Goal: Task Accomplishment & Management: Use online tool/utility

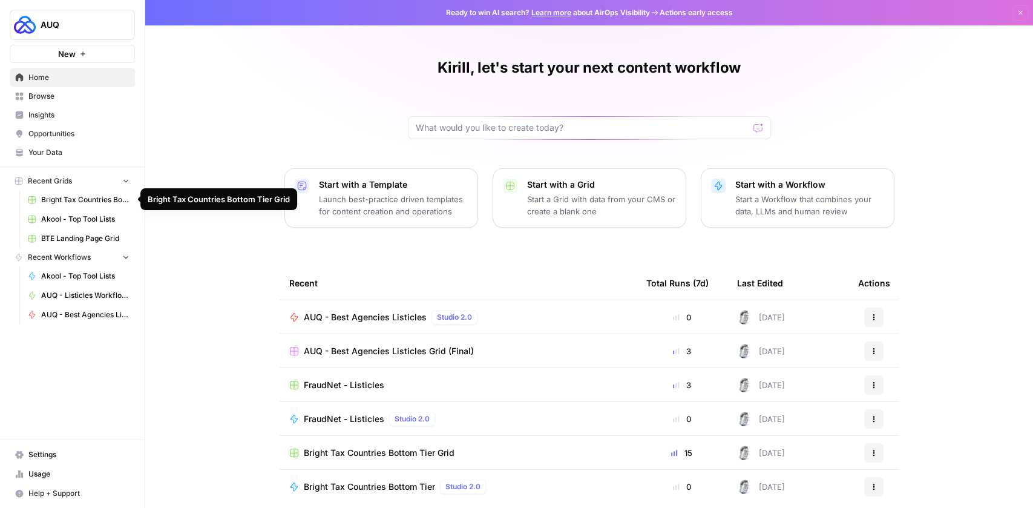
click at [49, 96] on span "Browse" at bounding box center [78, 96] width 101 height 11
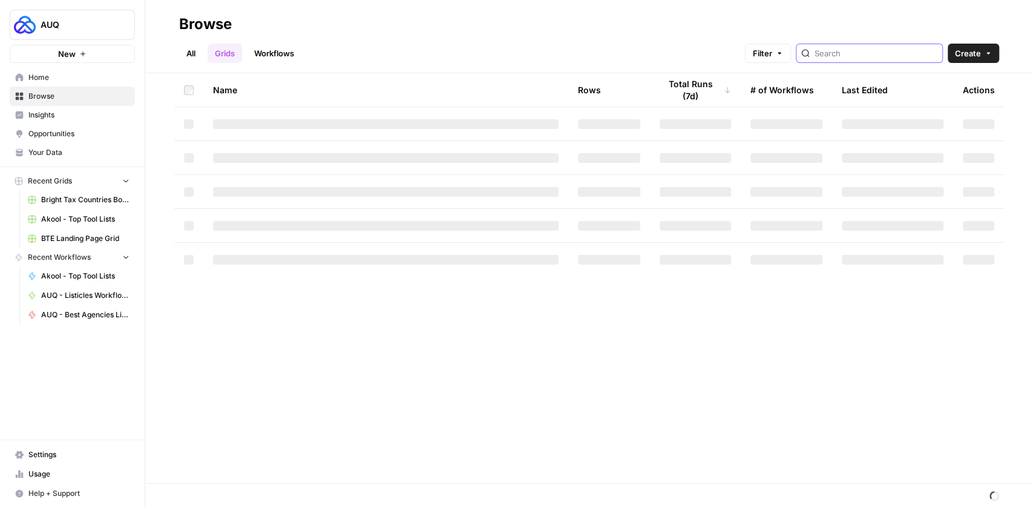
click at [865, 56] on input "search" at bounding box center [876, 53] width 123 height 12
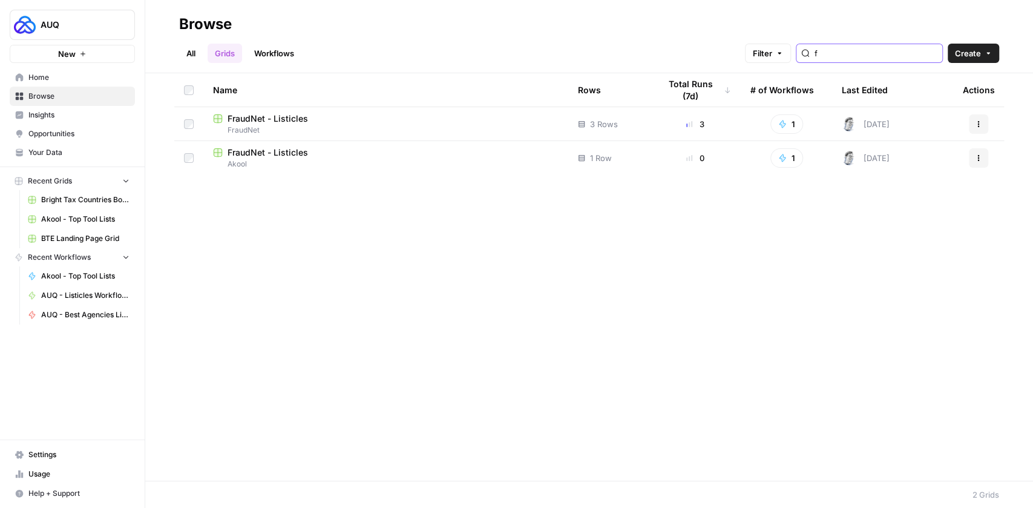
type input "f"
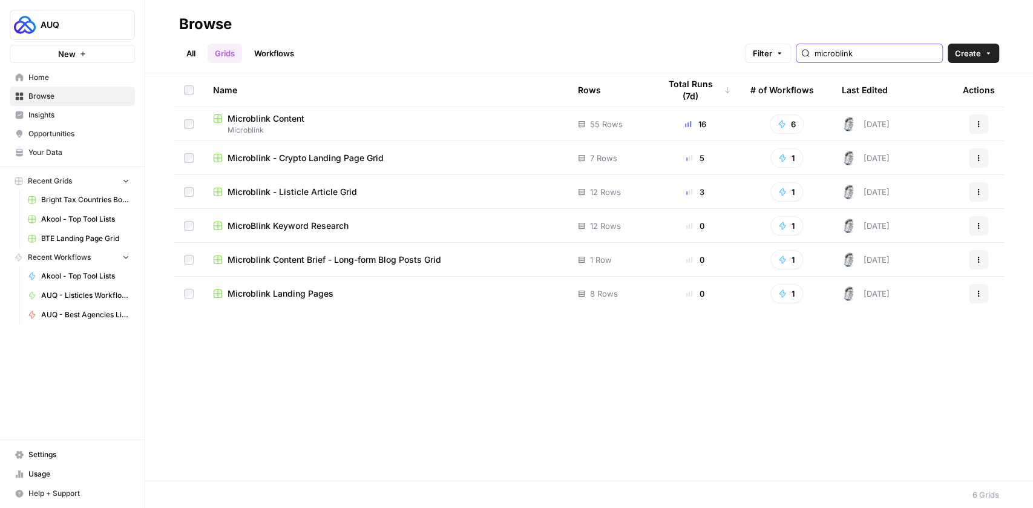
type input "microblink"
click at [251, 290] on span "Microblink Landing Pages" at bounding box center [281, 293] width 106 height 12
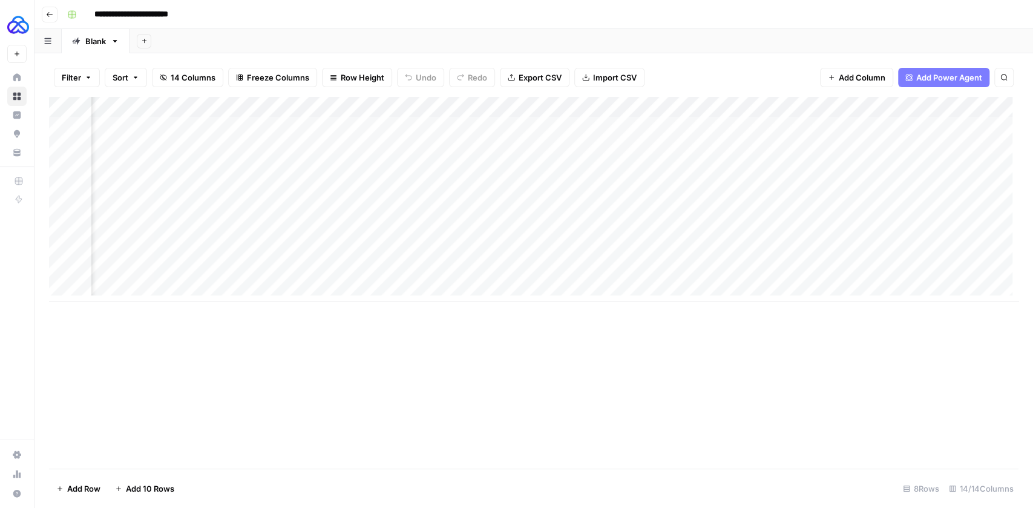
scroll to position [0, 465]
click at [514, 105] on div "Add Column" at bounding box center [534, 199] width 970 height 205
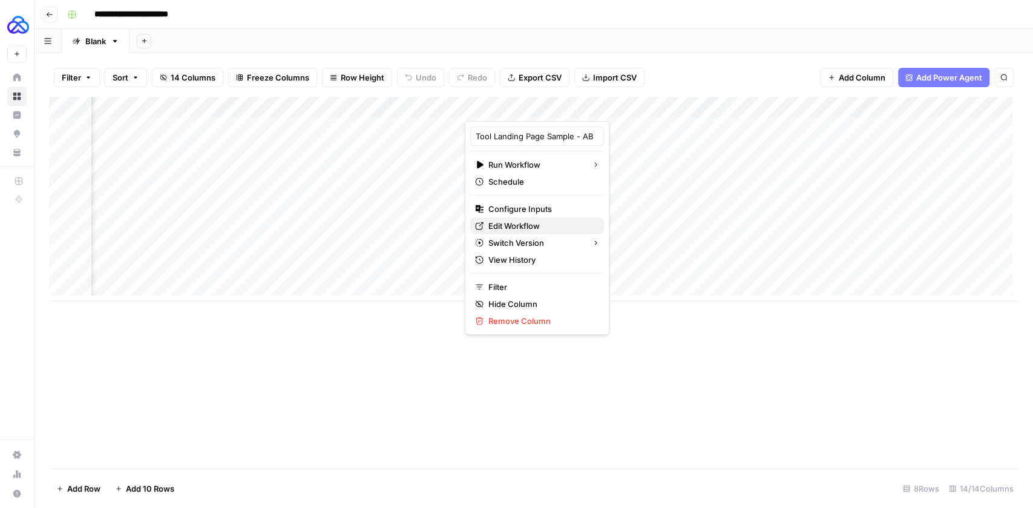
click at [508, 225] on span "Edit Workflow" at bounding box center [541, 226] width 106 height 12
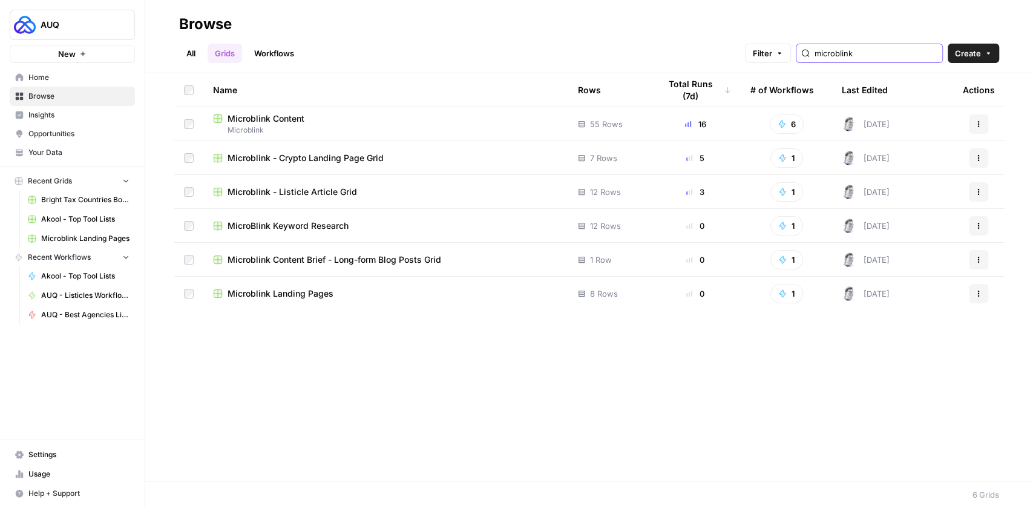
click at [864, 56] on input "microblink" at bounding box center [876, 53] width 123 height 12
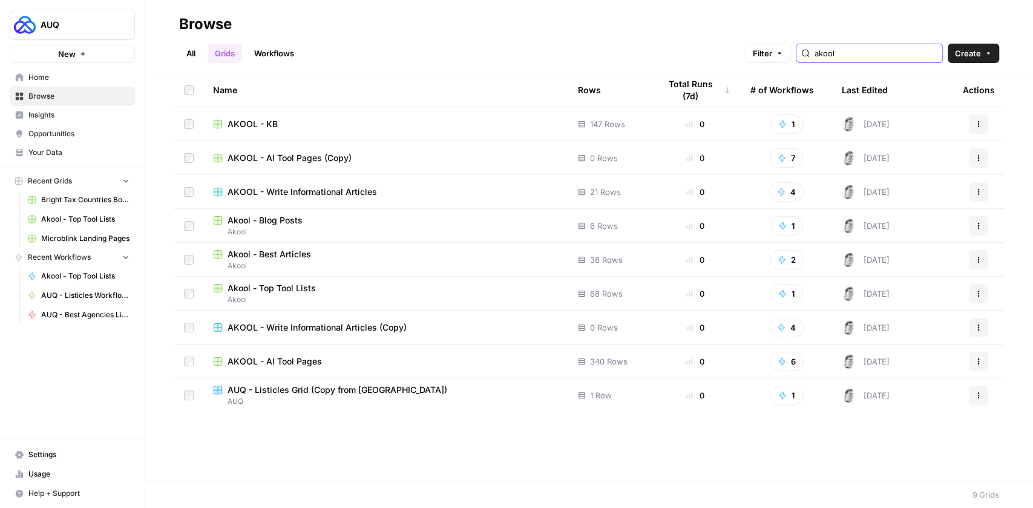
type input "akool"
click at [286, 359] on span "AKOOL - AI Tool Pages" at bounding box center [275, 361] width 94 height 12
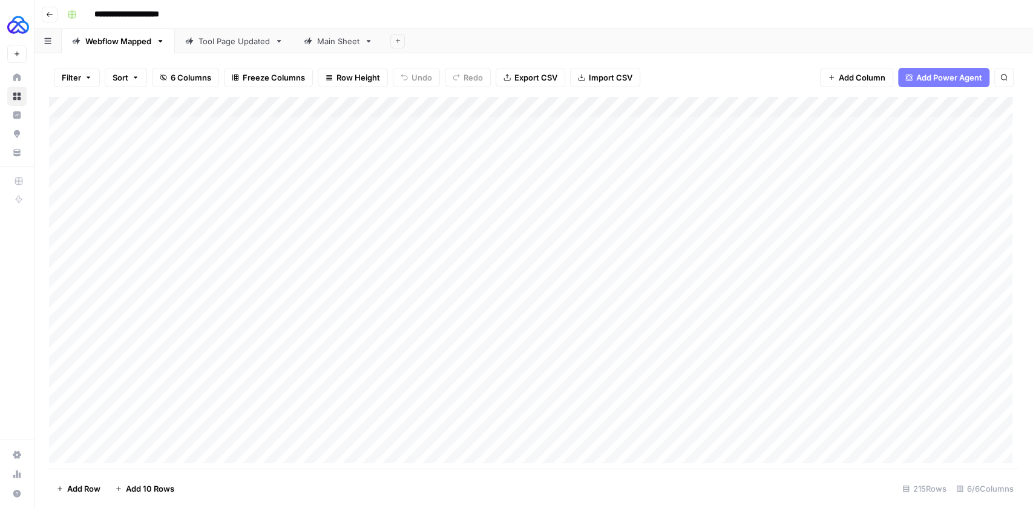
click at [237, 45] on div "Tool Page Updated" at bounding box center [234, 41] width 71 height 12
type input "**********"
click at [131, 47] on link "Webflow Mapped" at bounding box center [118, 41] width 113 height 24
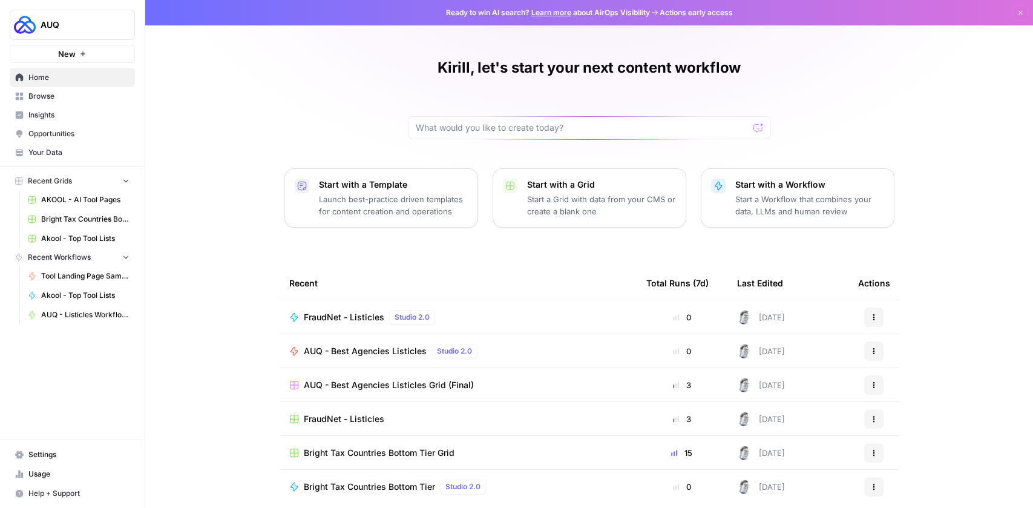
click at [337, 346] on span "AUQ - Best Agencies Listicles" at bounding box center [365, 351] width 123 height 12
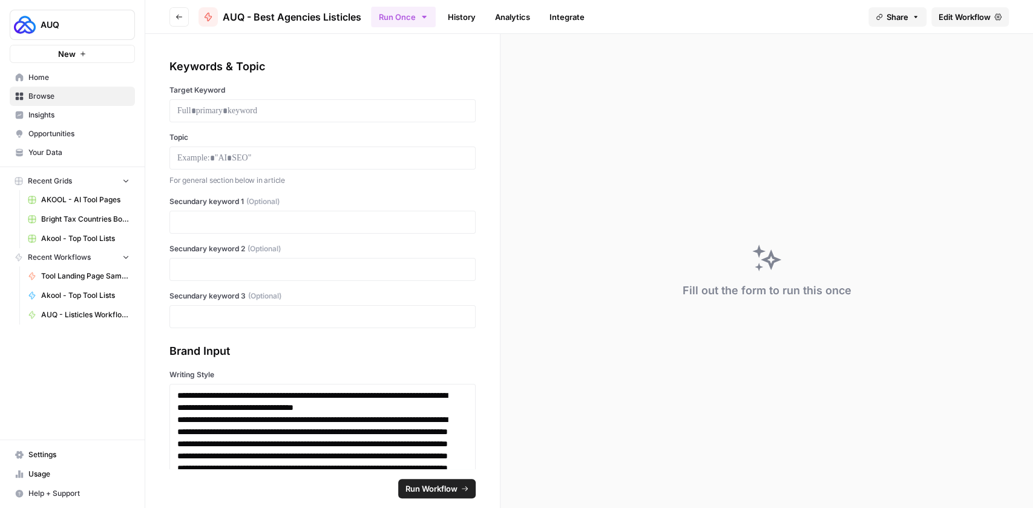
click at [947, 15] on span "Edit Workflow" at bounding box center [965, 17] width 52 height 12
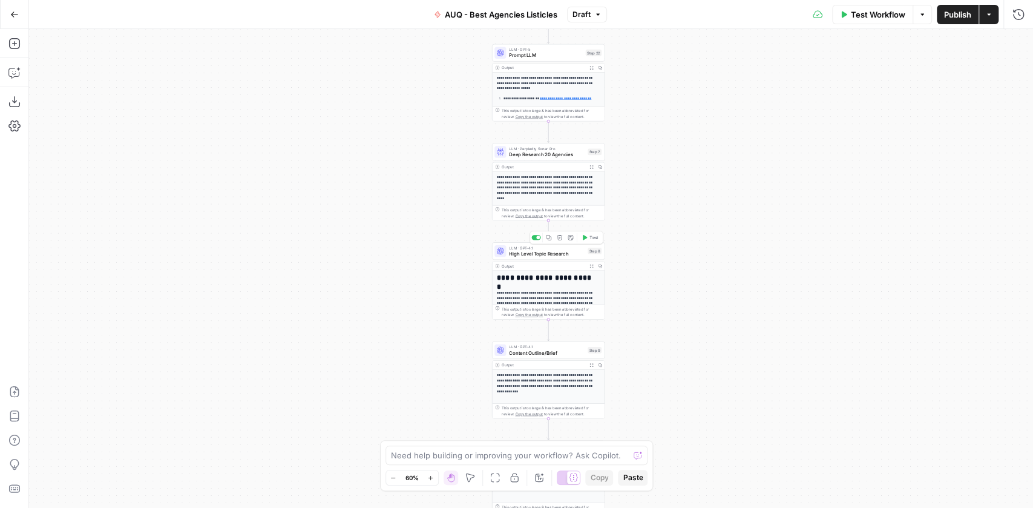
click at [530, 250] on span "High Level Topic Research" at bounding box center [547, 253] width 76 height 7
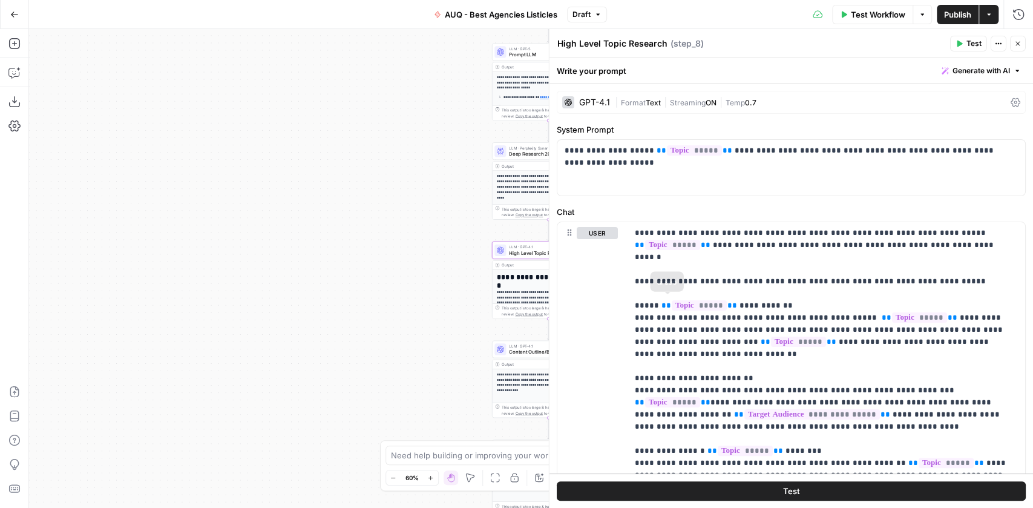
scroll to position [221, 0]
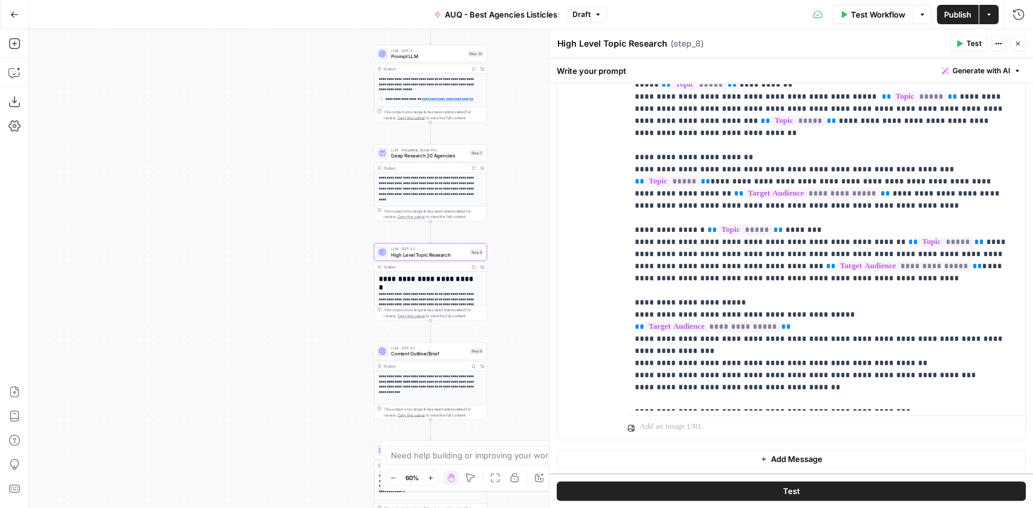
drag, startPoint x: 452, startPoint y: 273, endPoint x: 305, endPoint y: 275, distance: 147.1
click at [306, 275] on div "Workflow Set Inputs Inputs Google Search Google Search Step 1 Output Expand Out…" at bounding box center [531, 268] width 1004 height 479
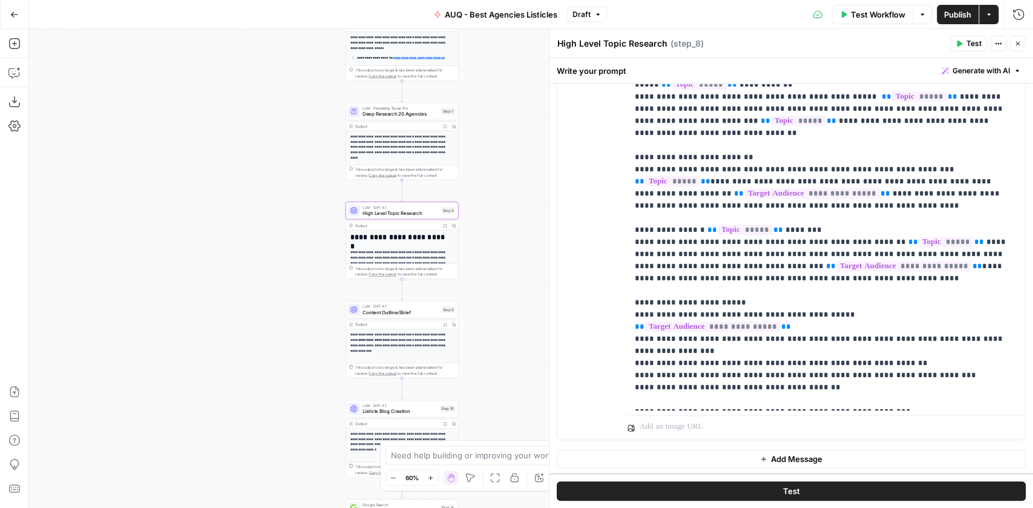
click at [382, 306] on span "LLM · GPT-4.1" at bounding box center [401, 306] width 76 height 6
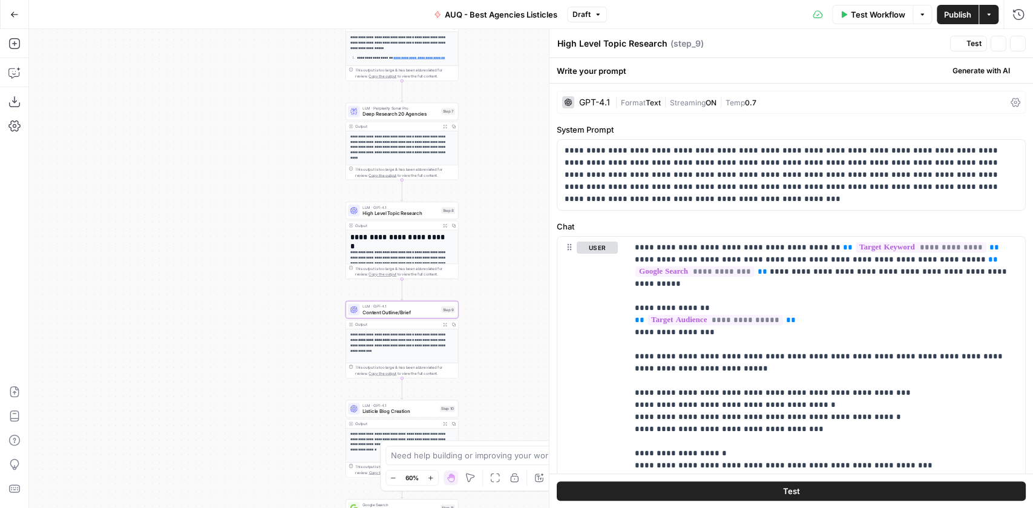
type textarea "Content Outline/Brief"
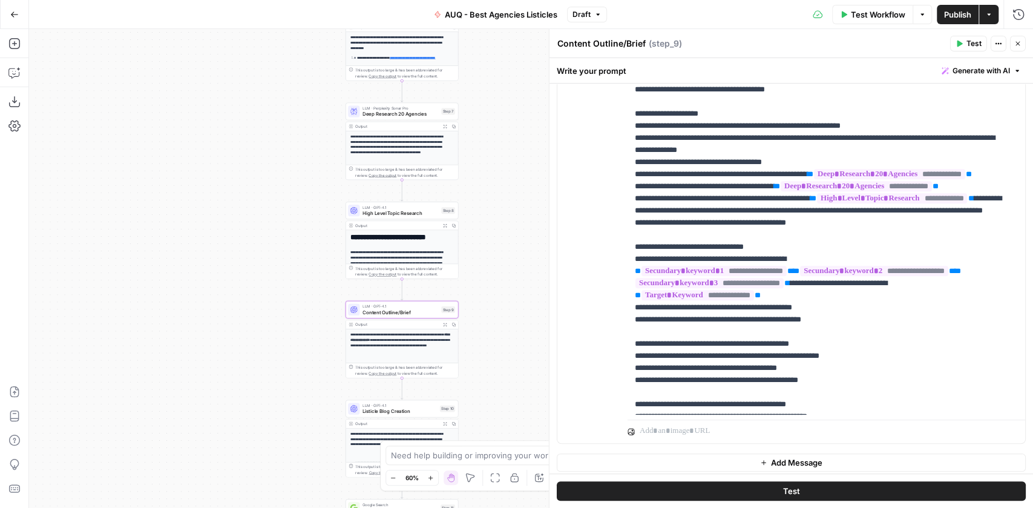
scroll to position [307, 0]
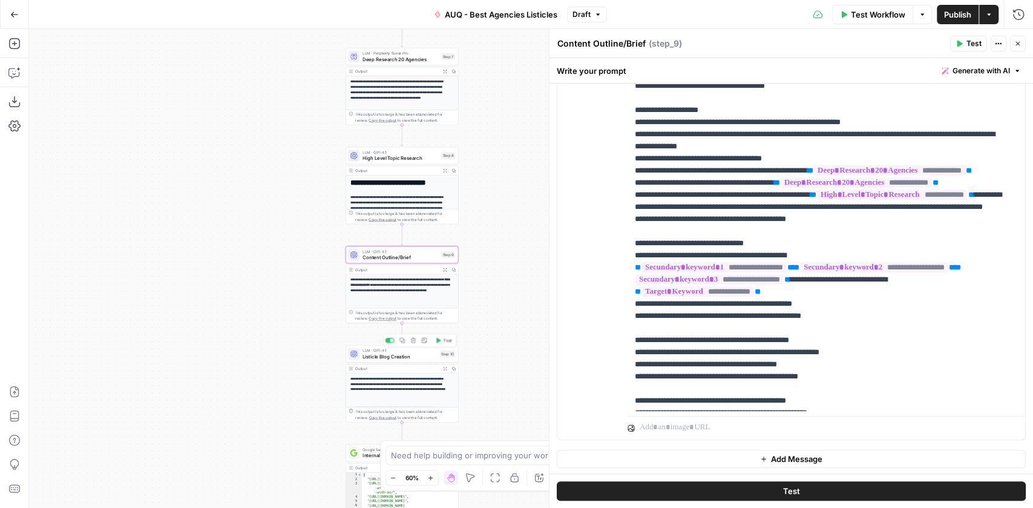
click at [399, 349] on span "LLM · GPT-4.1" at bounding box center [400, 350] width 74 height 6
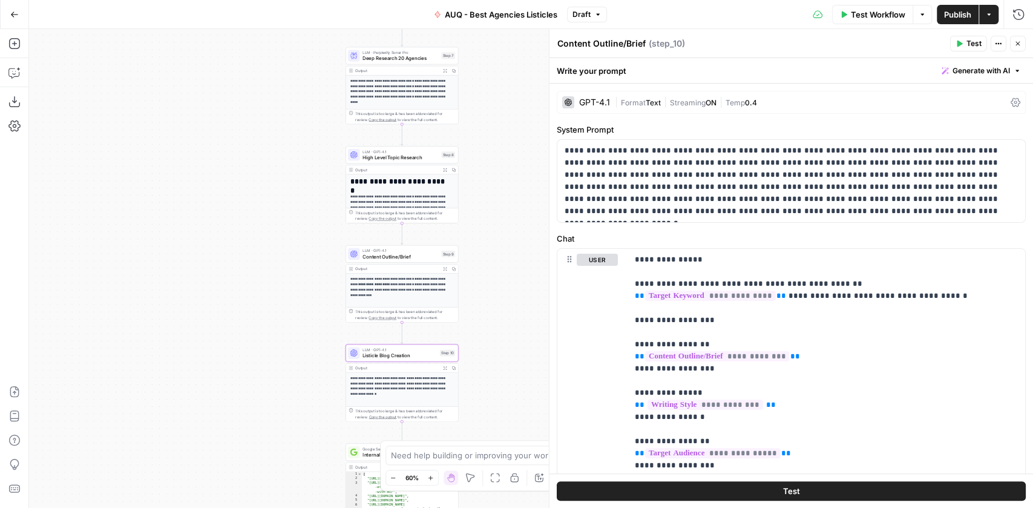
type textarea "Listicle Blog Creation"
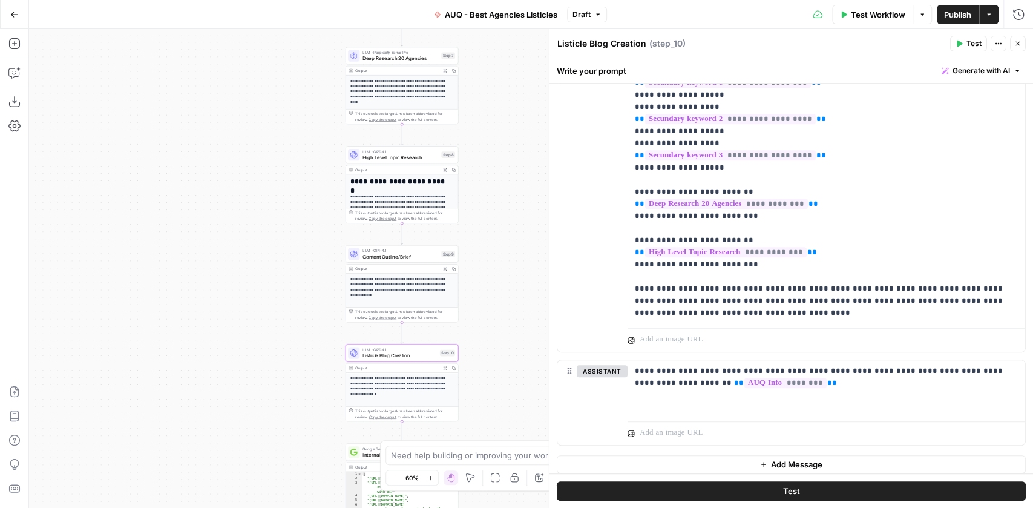
scroll to position [424, 0]
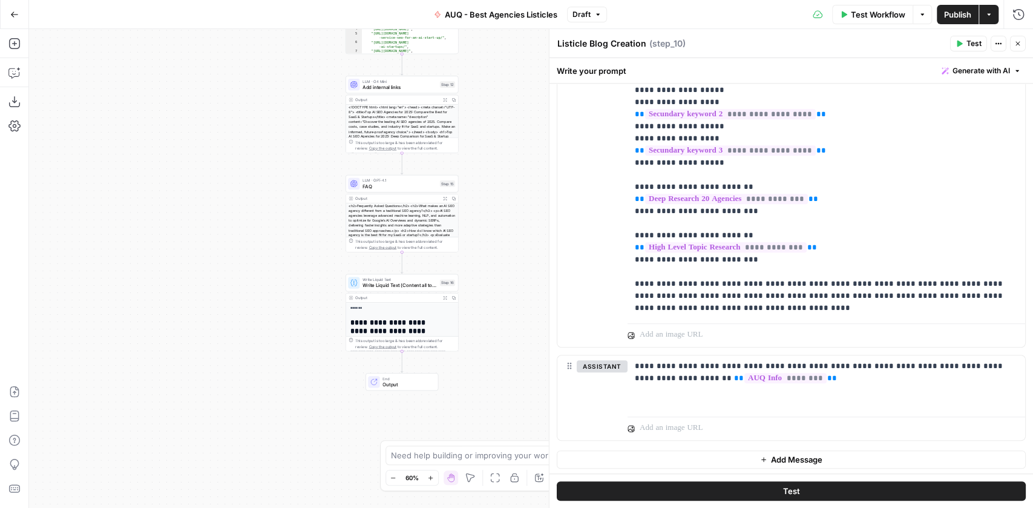
click at [389, 285] on span "Write Liquid Text (Content all together)" at bounding box center [400, 284] width 74 height 7
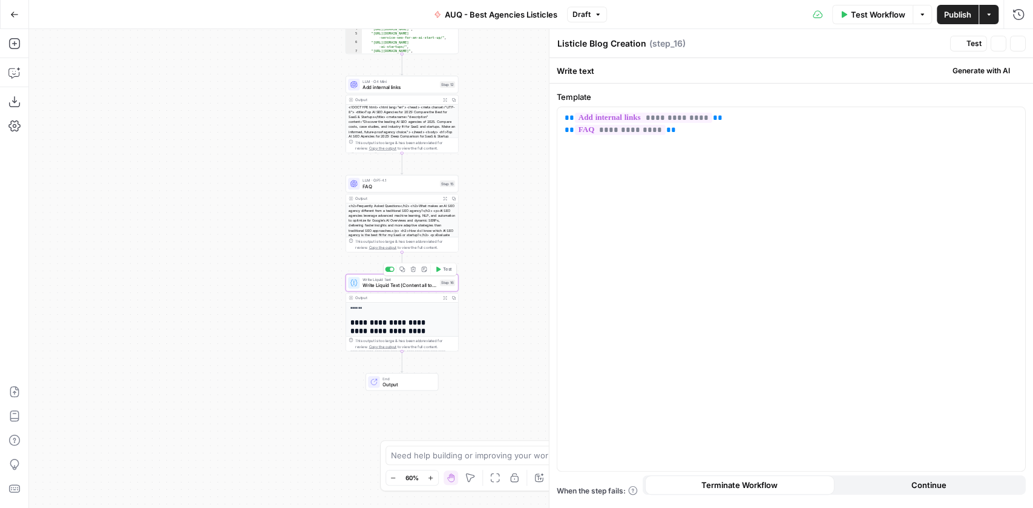
type textarea "Write Liquid Text (Content all together)"
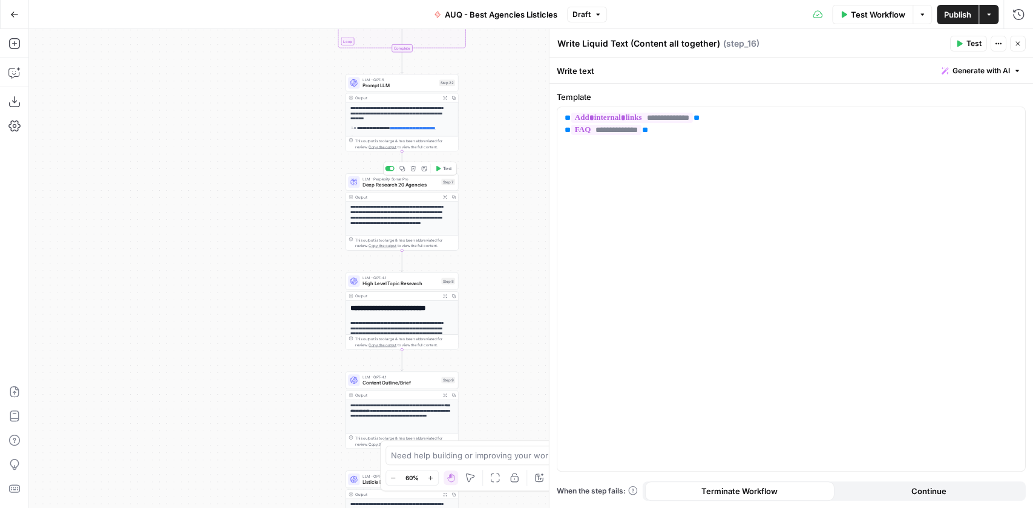
click at [385, 183] on span "Deep Research 20 Agencies" at bounding box center [401, 184] width 76 height 7
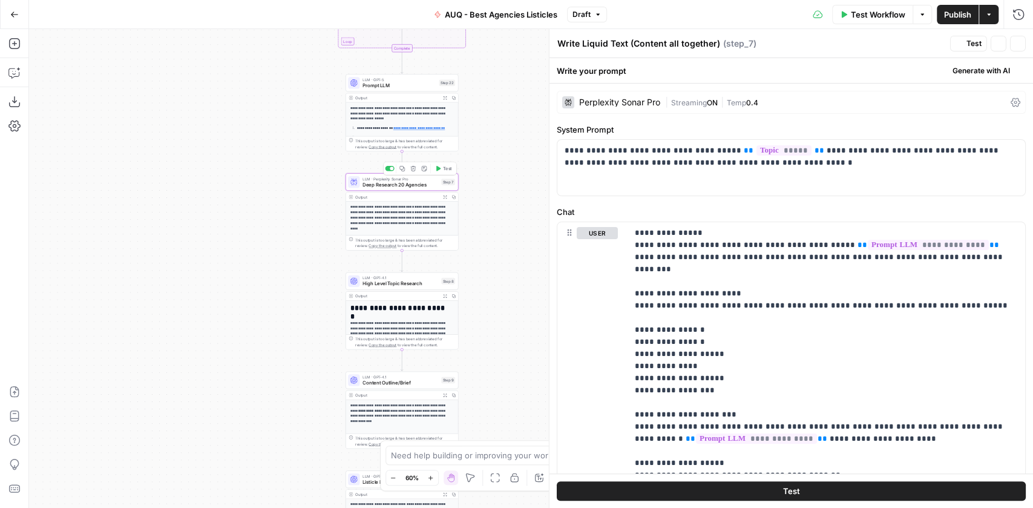
type textarea "Deep Research 20 Agencies"
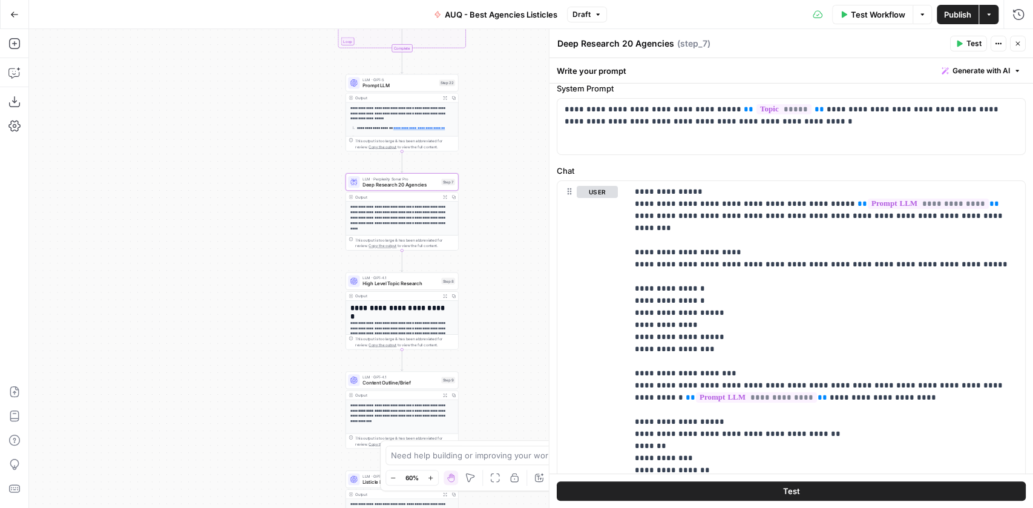
scroll to position [0, 0]
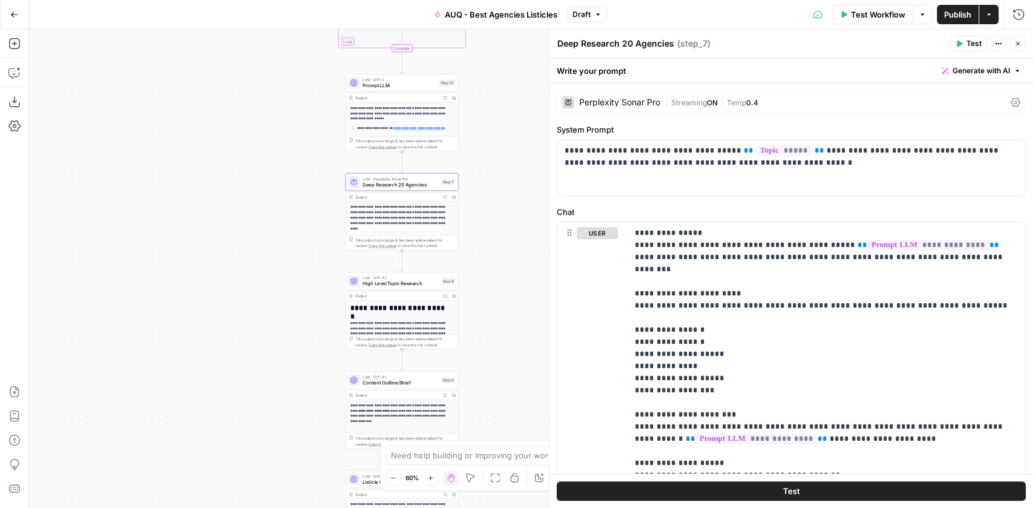
click at [648, 106] on div "Perplexity Sonar Pro" at bounding box center [611, 102] width 98 height 12
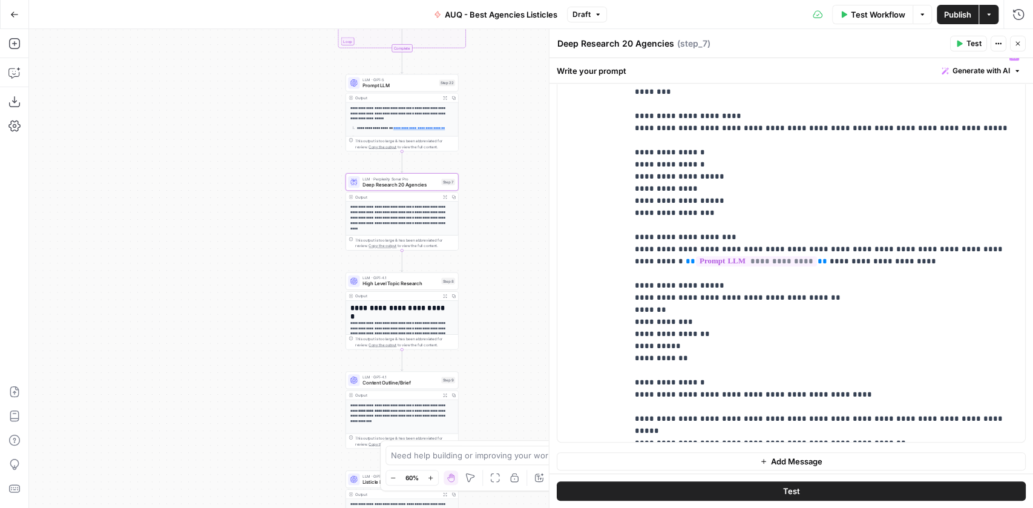
scroll to position [583, 0]
click at [692, 428] on p "**********" at bounding box center [824, 242] width 378 height 387
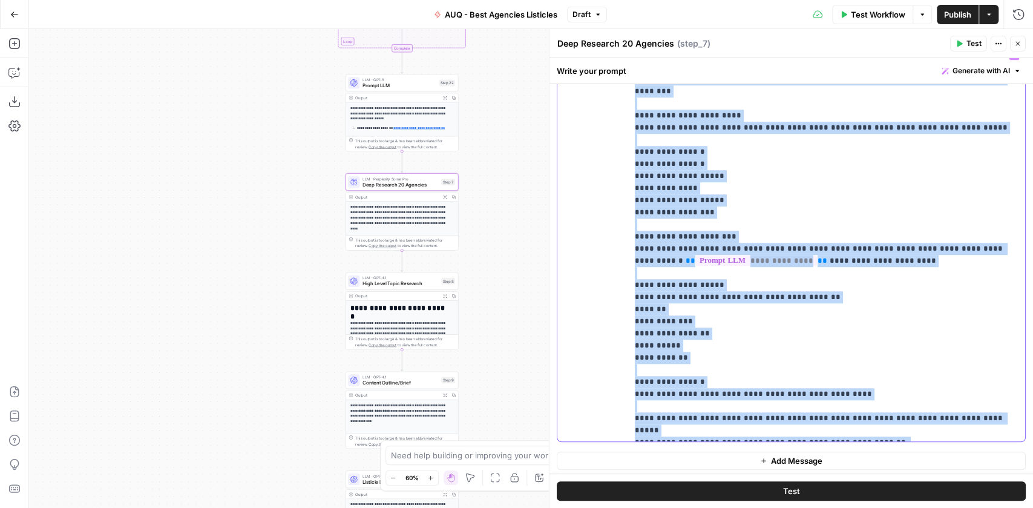
click at [692, 428] on p "**********" at bounding box center [824, 242] width 378 height 387
click at [736, 430] on p "**********" at bounding box center [824, 242] width 378 height 387
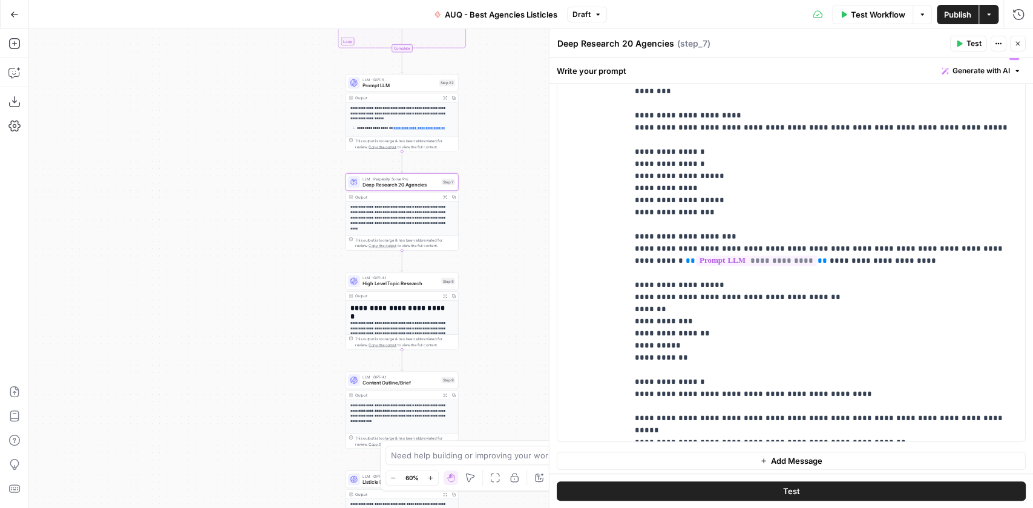
click at [1019, 44] on icon "button" at bounding box center [1018, 44] width 4 height 4
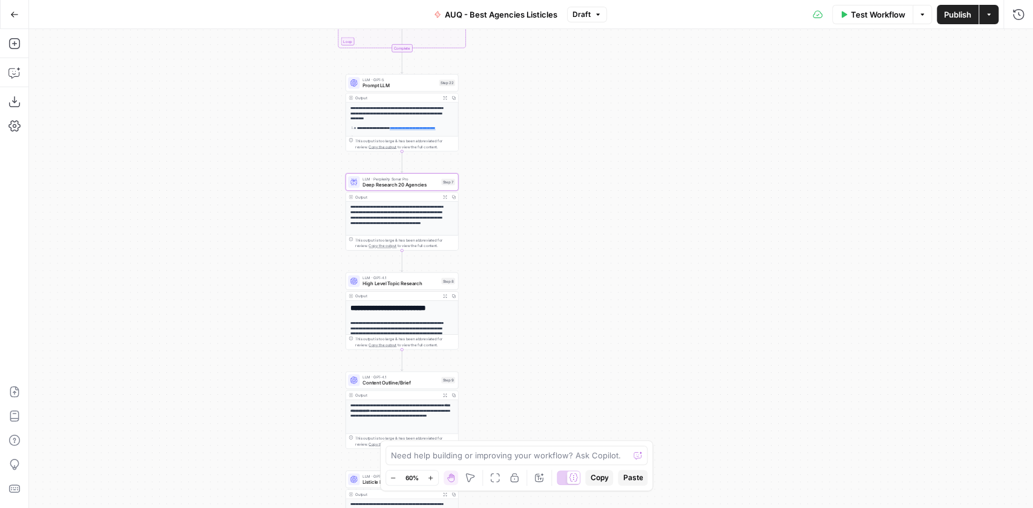
click at [20, 11] on button "Go Back" at bounding box center [15, 15] width 22 height 22
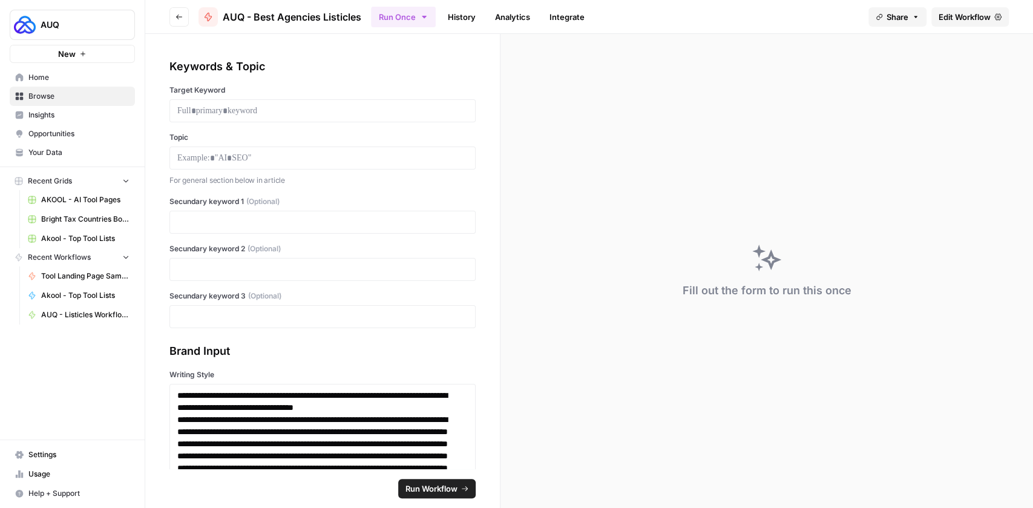
click at [171, 16] on button "Go back" at bounding box center [178, 16] width 19 height 19
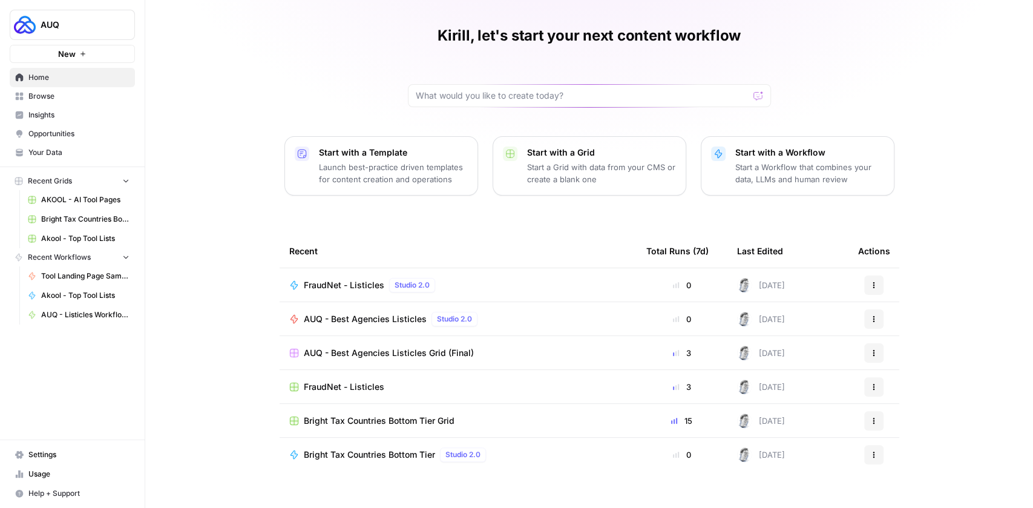
scroll to position [48, 0]
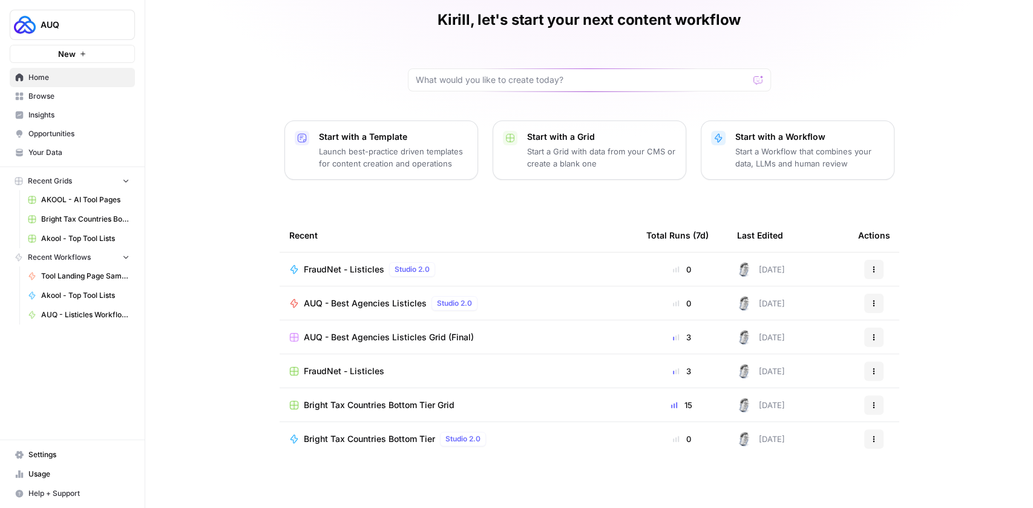
click at [340, 268] on span "FraudNet - Listicles" at bounding box center [344, 269] width 80 height 12
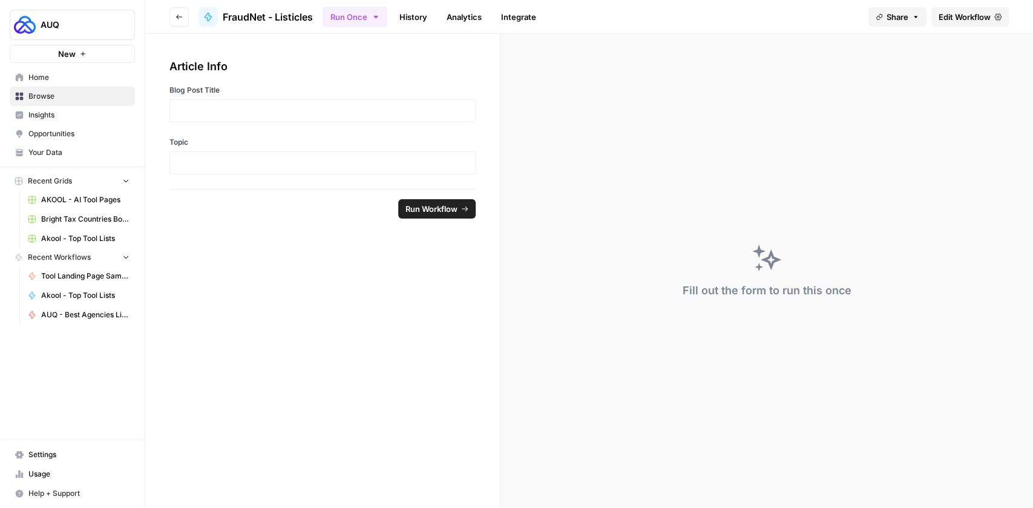
click at [963, 18] on span "Edit Workflow" at bounding box center [965, 17] width 52 height 12
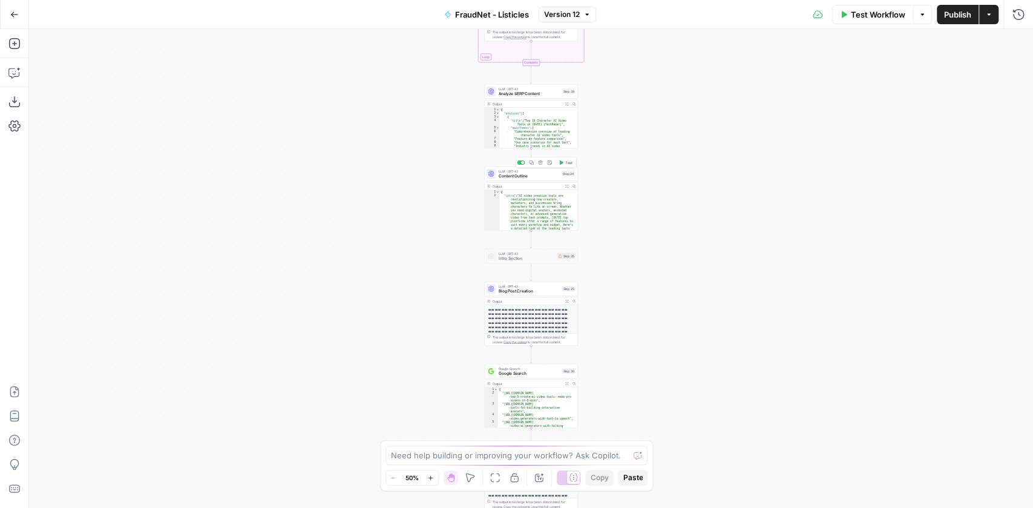
click at [516, 172] on span "Content Outline" at bounding box center [529, 175] width 61 height 6
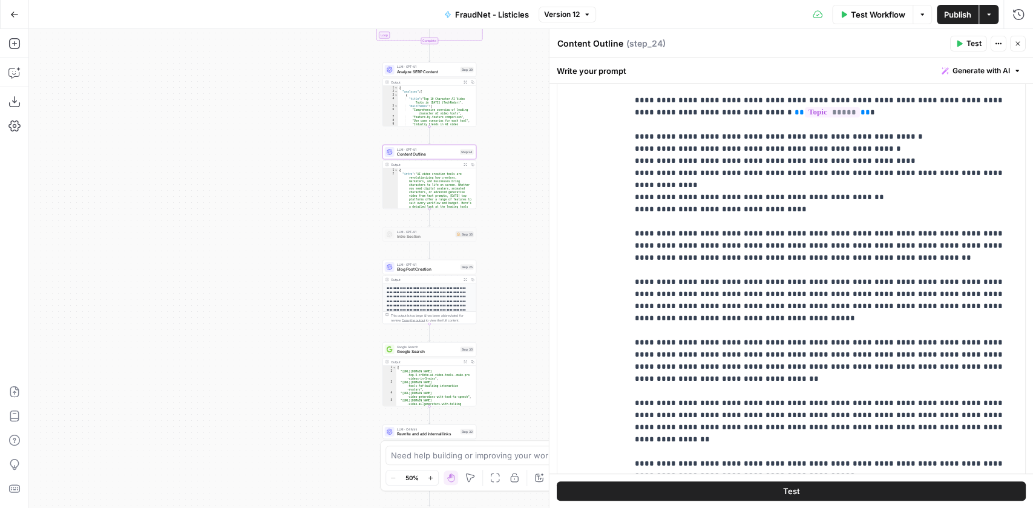
drag, startPoint x: 392, startPoint y: 243, endPoint x: 301, endPoint y: 216, distance: 94.0
click at [301, 216] on div "Workflow Set Inputs Inputs Google Search Google Search Results Step 36 Output E…" at bounding box center [531, 268] width 1004 height 479
click at [402, 266] on span "Blog Post Creation" at bounding box center [427, 269] width 61 height 6
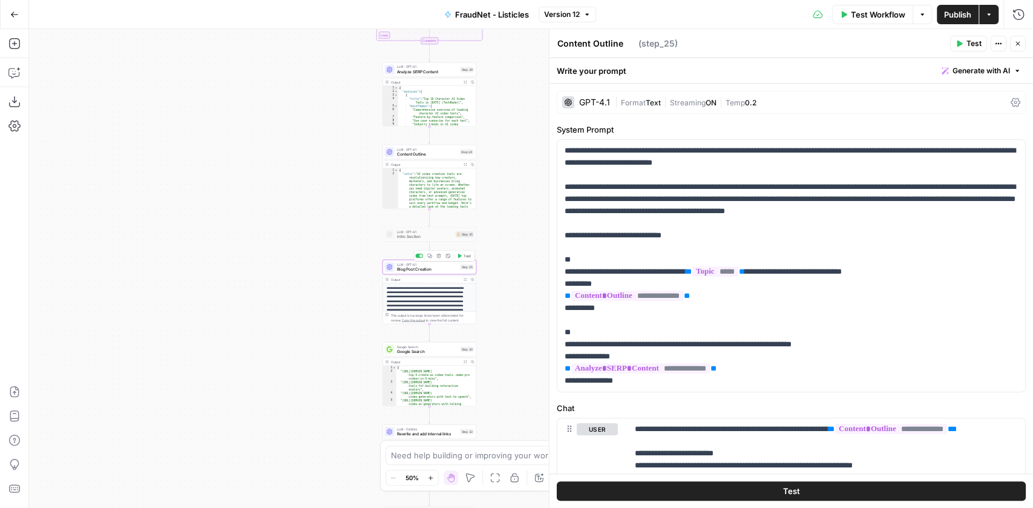
type textarea "Blog Post Creation"
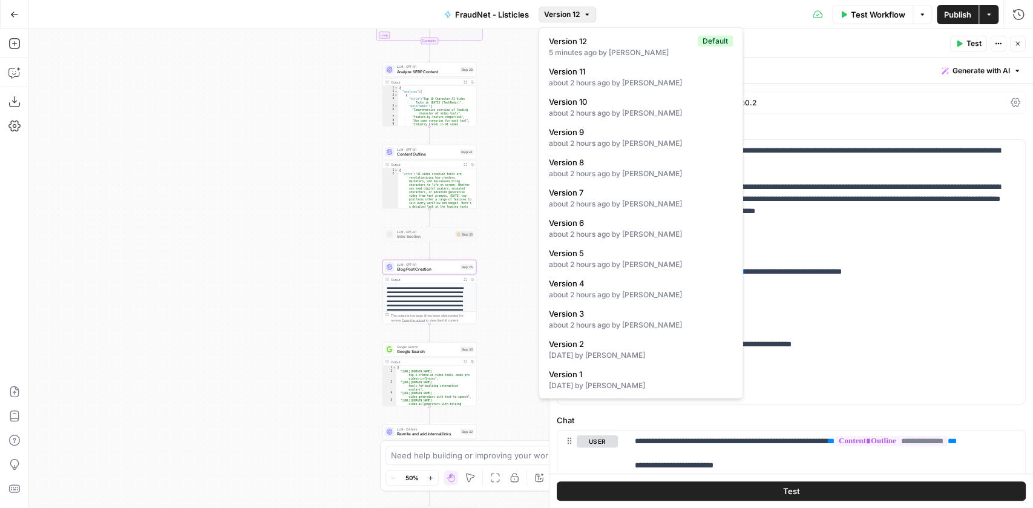
click at [569, 16] on span "Version 12" at bounding box center [562, 14] width 36 height 11
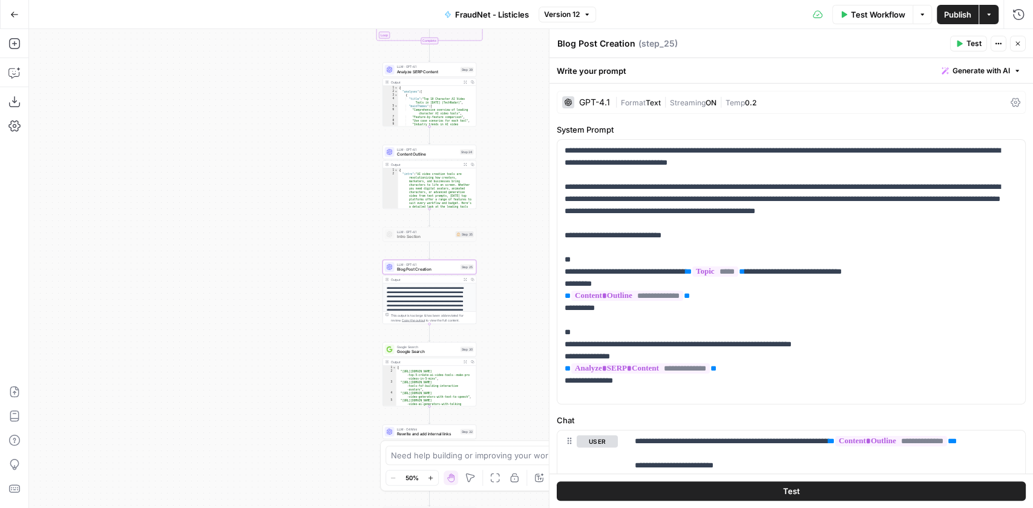
click at [522, 58] on div "Workflow Set Inputs Inputs Google Search Google Search Results Step 36 Output E…" at bounding box center [531, 268] width 1004 height 479
click at [399, 153] on span "Content Outline" at bounding box center [427, 154] width 61 height 6
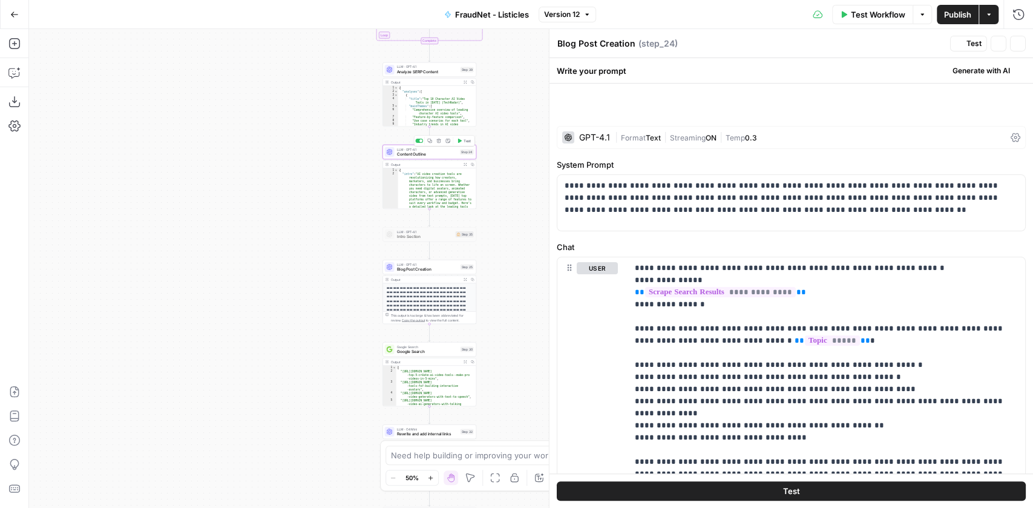
type textarea "Content Outline"
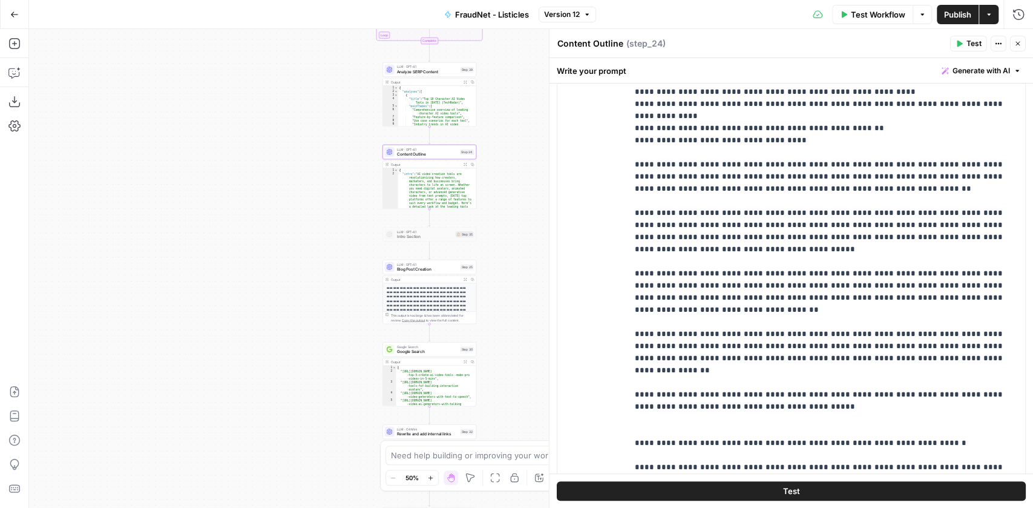
scroll to position [246, 0]
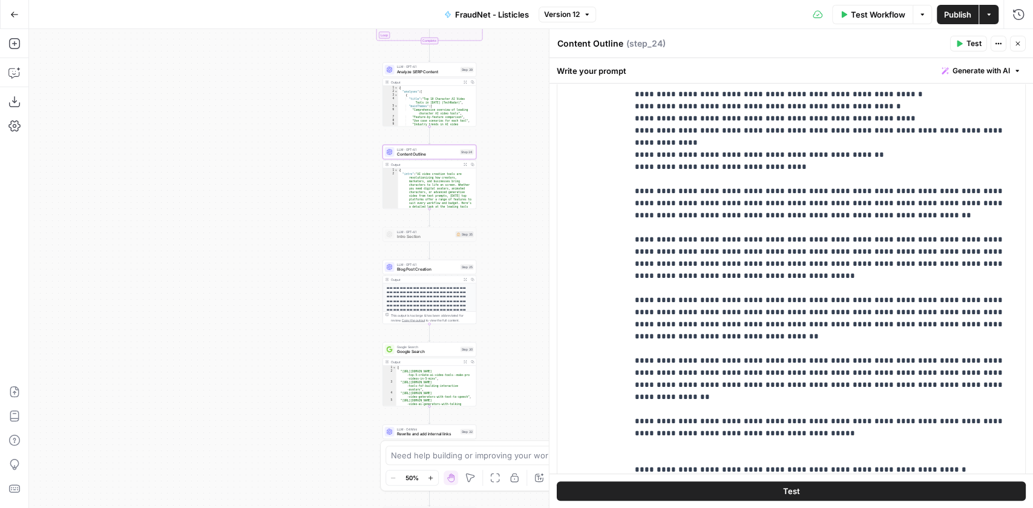
click at [599, 232] on div "user Delete" at bounding box center [597, 272] width 41 height 512
click at [669, 239] on p "**********" at bounding box center [821, 246] width 372 height 508
click at [719, 246] on p "**********" at bounding box center [821, 246] width 372 height 508
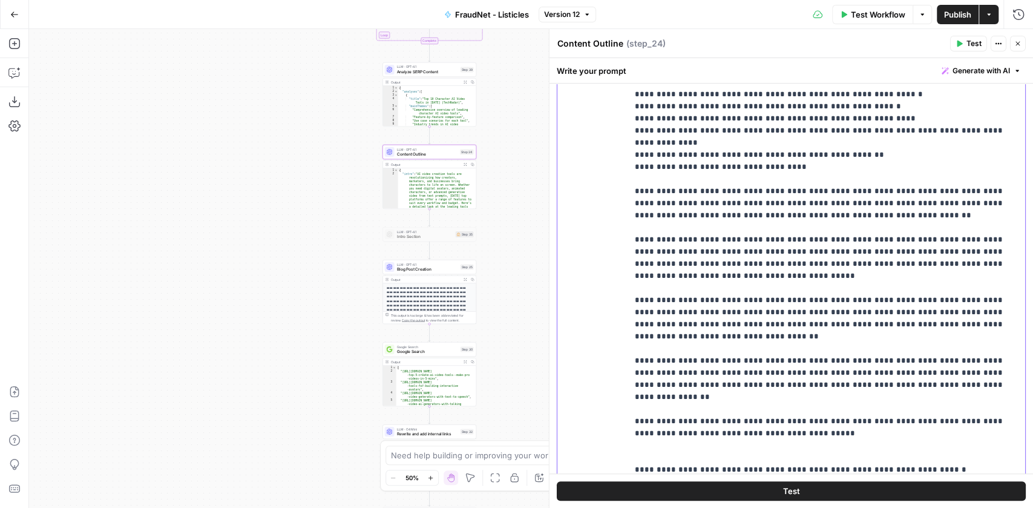
drag, startPoint x: 743, startPoint y: 237, endPoint x: 838, endPoint y: 274, distance: 102.3
click at [838, 274] on p "**********" at bounding box center [821, 246] width 372 height 508
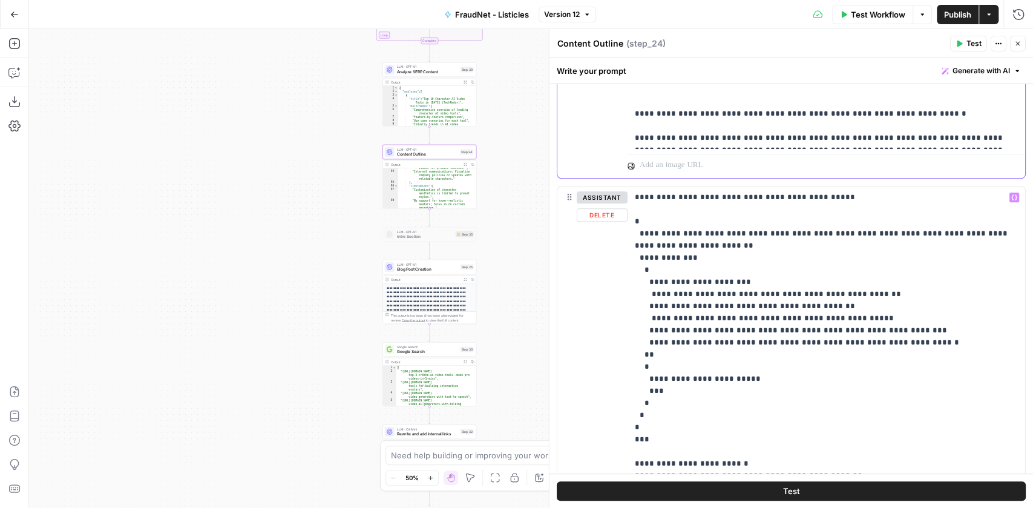
scroll to position [602, 0]
drag, startPoint x: 694, startPoint y: 256, endPoint x: 666, endPoint y: 254, distance: 28.5
click at [666, 254] on p "**********" at bounding box center [824, 366] width 378 height 351
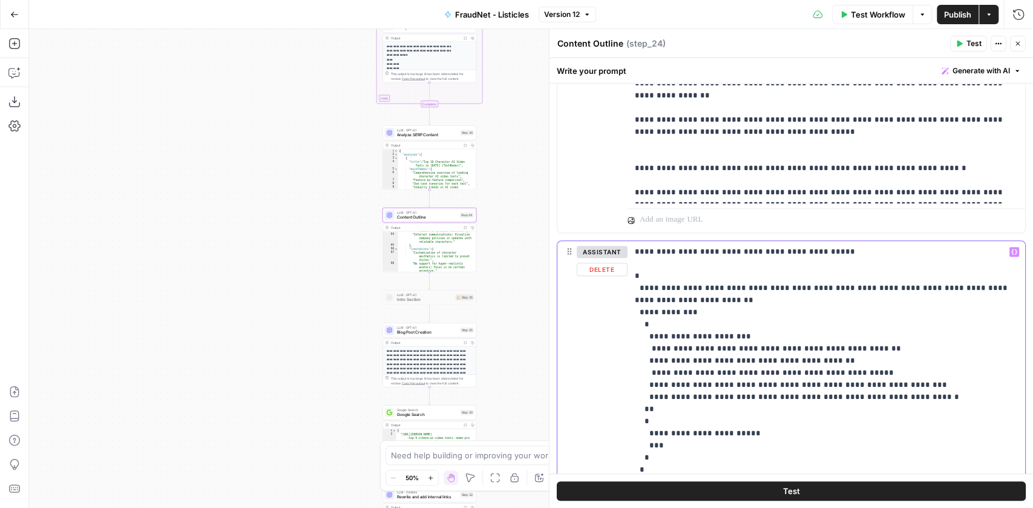
scroll to position [546, 0]
click at [670, 252] on p "**********" at bounding box center [824, 422] width 378 height 351
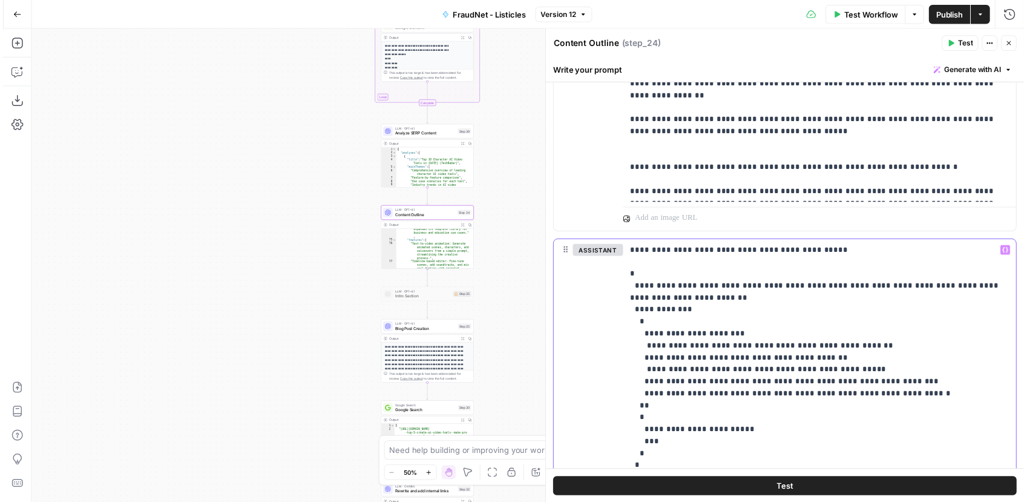
scroll to position [1785, 0]
click at [467, 228] on icon "button" at bounding box center [466, 228] width 4 height 4
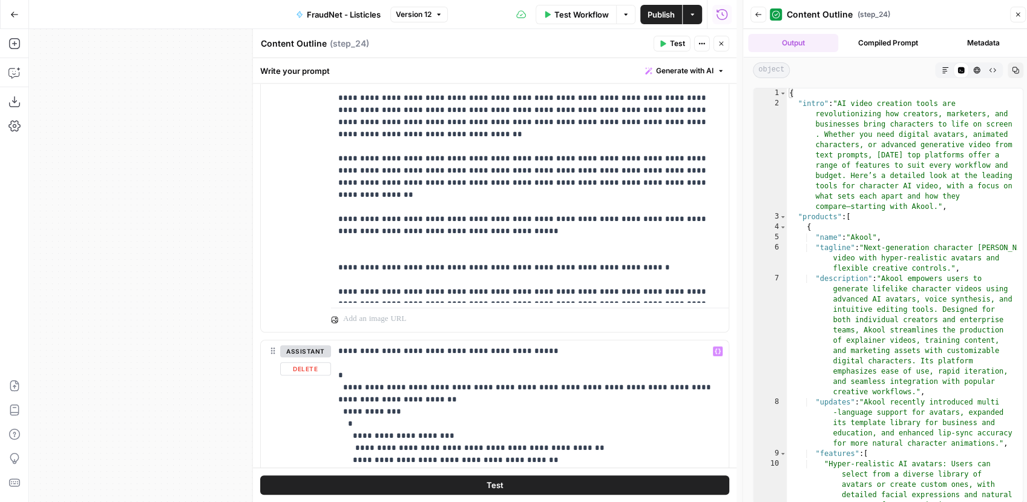
scroll to position [403, 0]
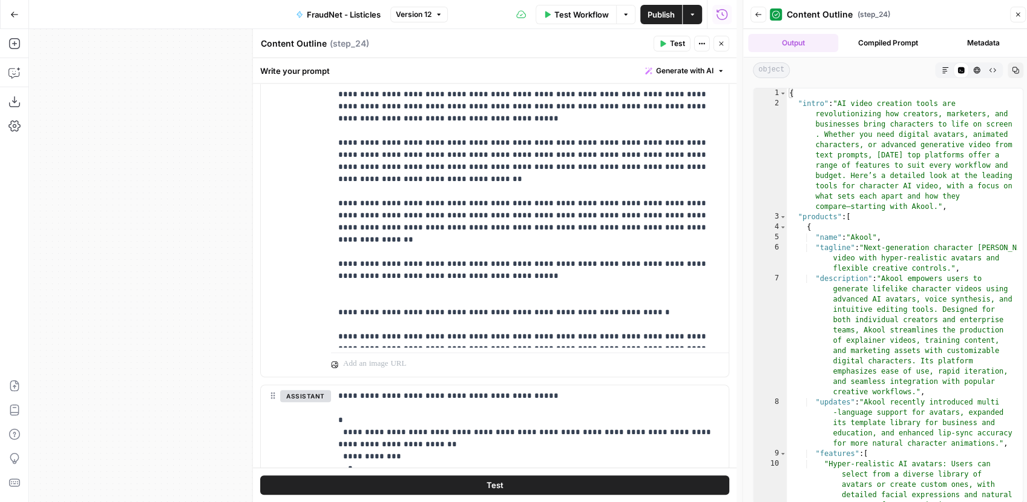
click at [1020, 13] on icon "button" at bounding box center [1017, 14] width 7 height 7
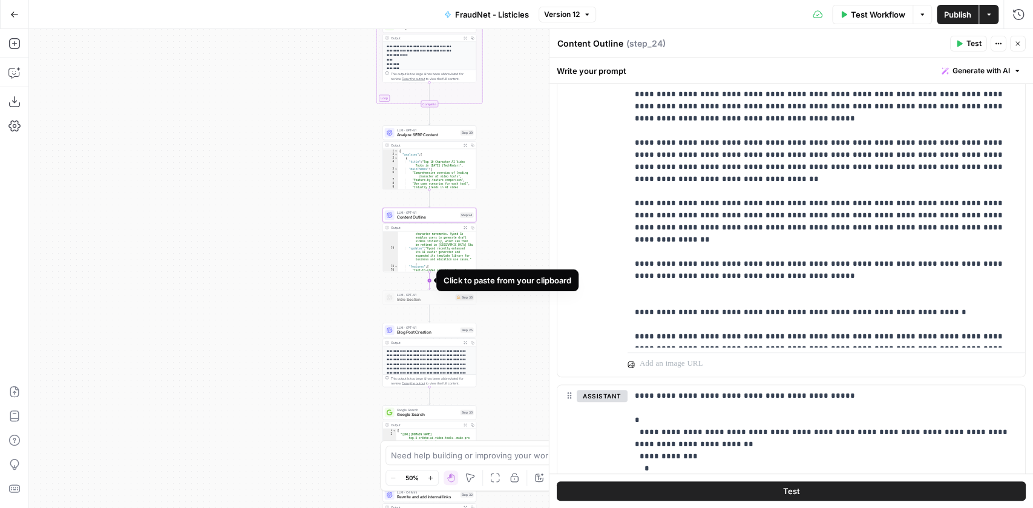
click at [430, 280] on icon "Edge from step_24 to step_35" at bounding box center [429, 281] width 2 height 18
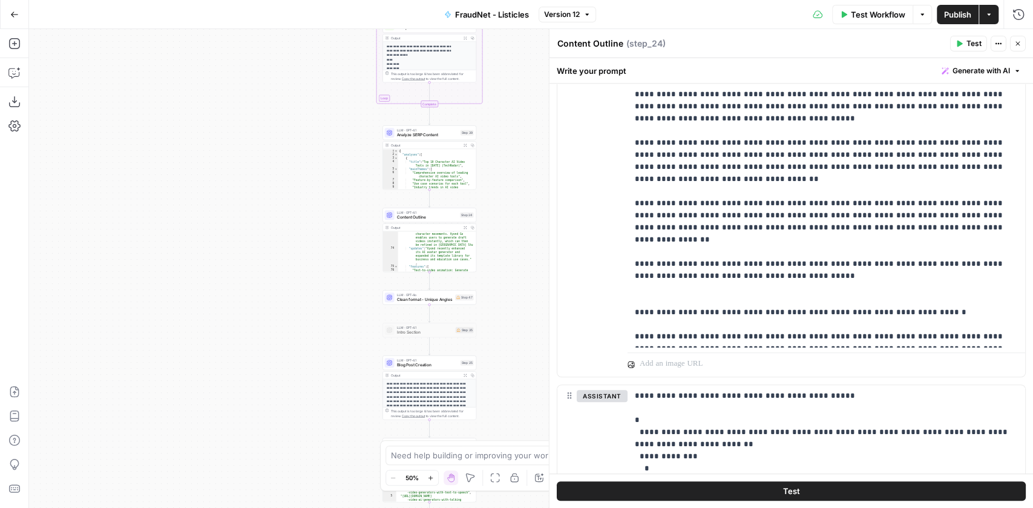
click at [422, 297] on span "Clean format - Unique Angles" at bounding box center [425, 300] width 56 height 6
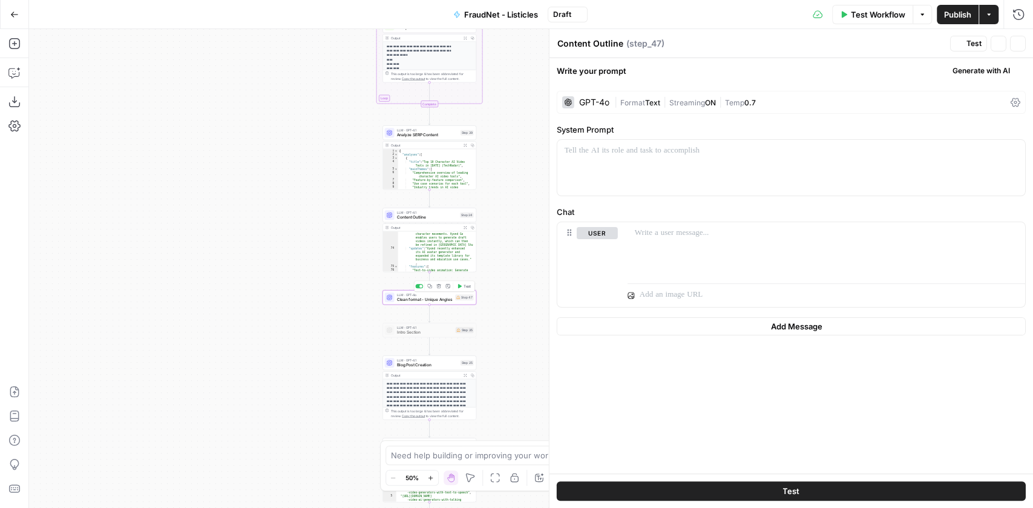
type textarea "Clean format - Unique Angles"
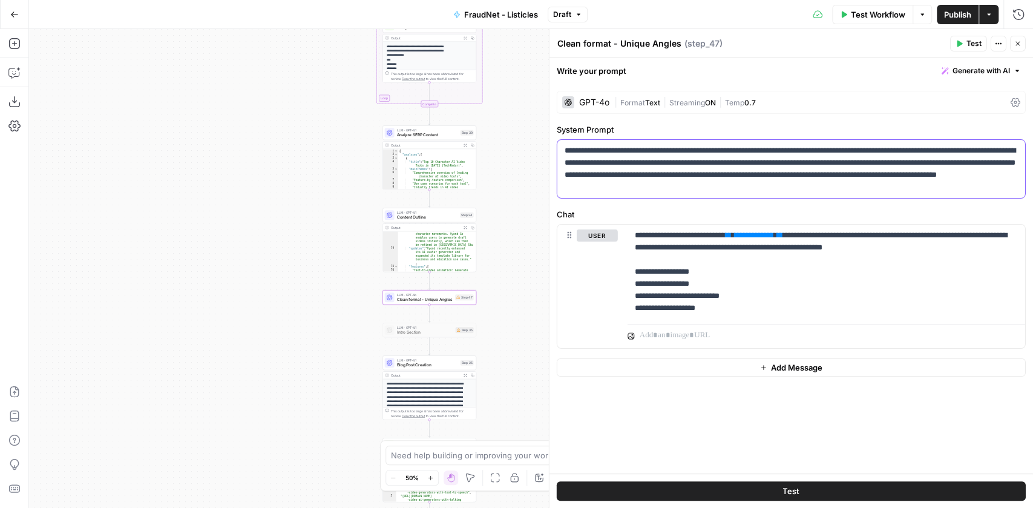
click at [676, 185] on p "**********" at bounding box center [792, 169] width 454 height 48
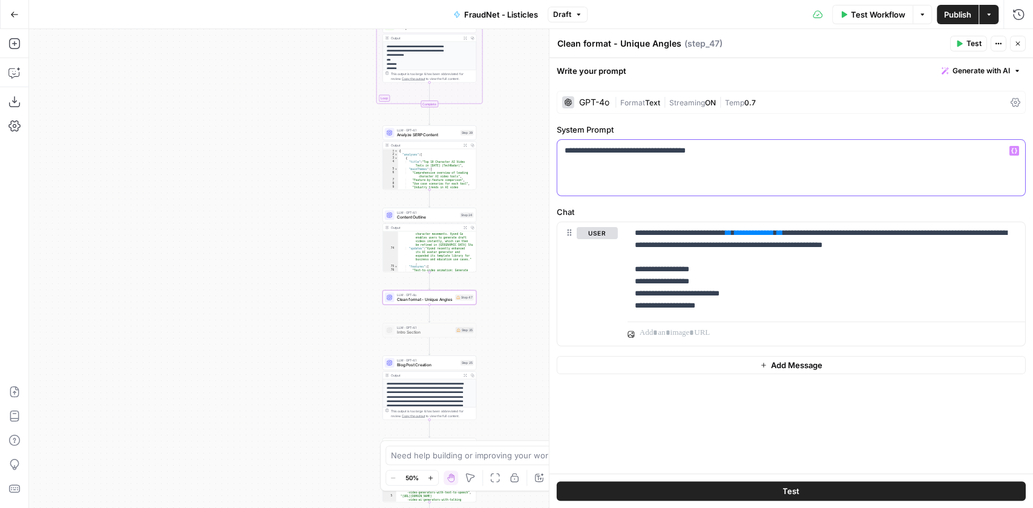
click at [1013, 151] on icon "button" at bounding box center [1014, 150] width 6 height 5
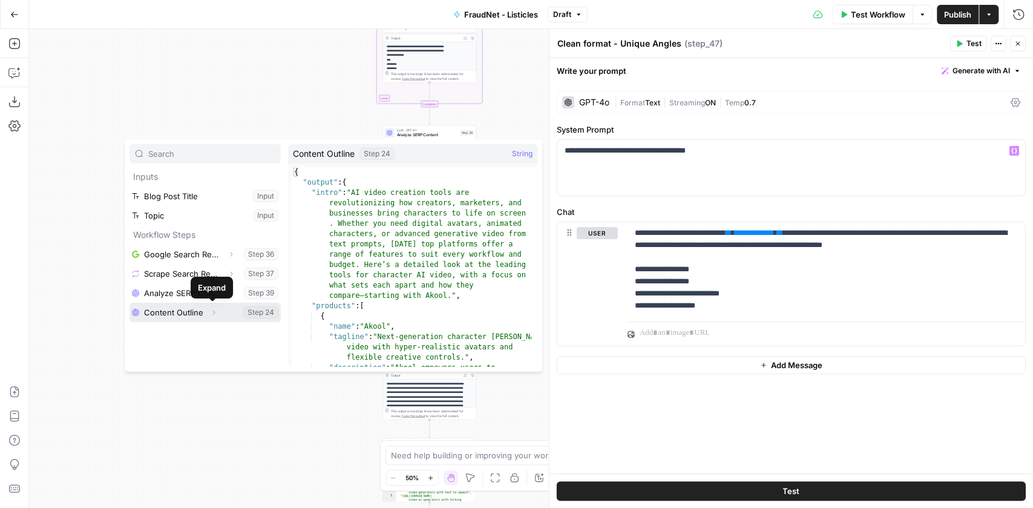
click at [212, 312] on icon "button" at bounding box center [213, 312] width 7 height 7
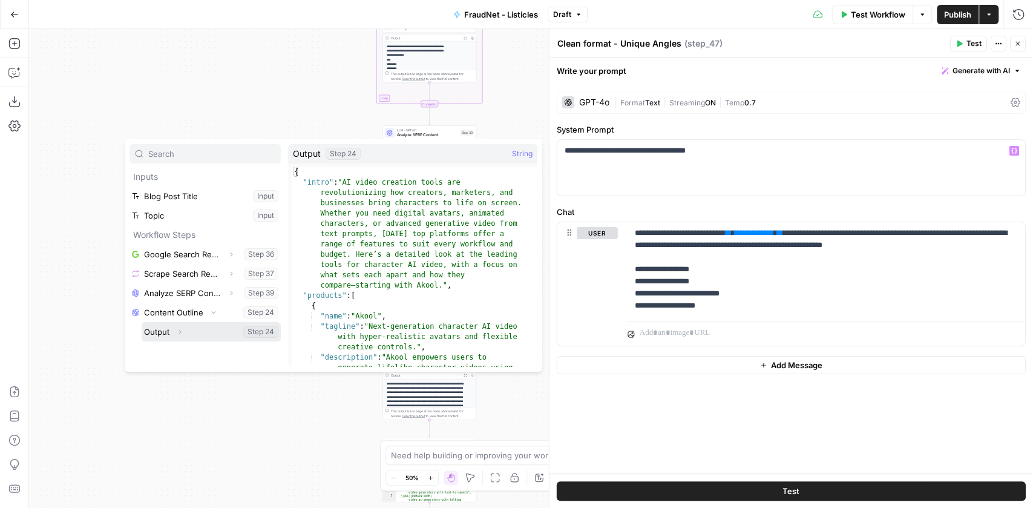
click at [165, 333] on button "Select variable Output" at bounding box center [211, 331] width 139 height 19
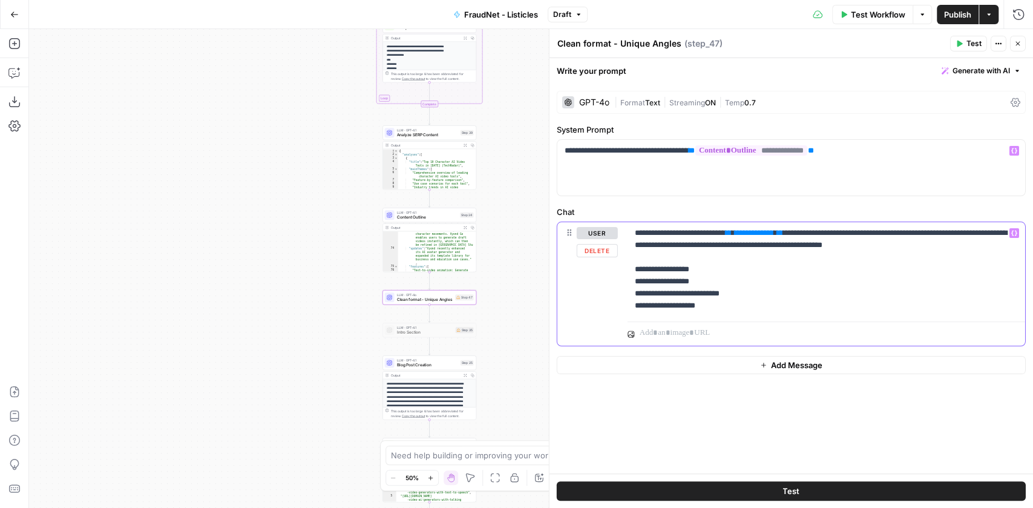
drag, startPoint x: 698, startPoint y: 292, endPoint x: 615, endPoint y: 211, distance: 115.5
click at [619, 226] on div "**********" at bounding box center [791, 283] width 468 height 123
click at [592, 152] on p "**********" at bounding box center [792, 151] width 454 height 12
click at [767, 295] on p "**********" at bounding box center [827, 269] width 384 height 85
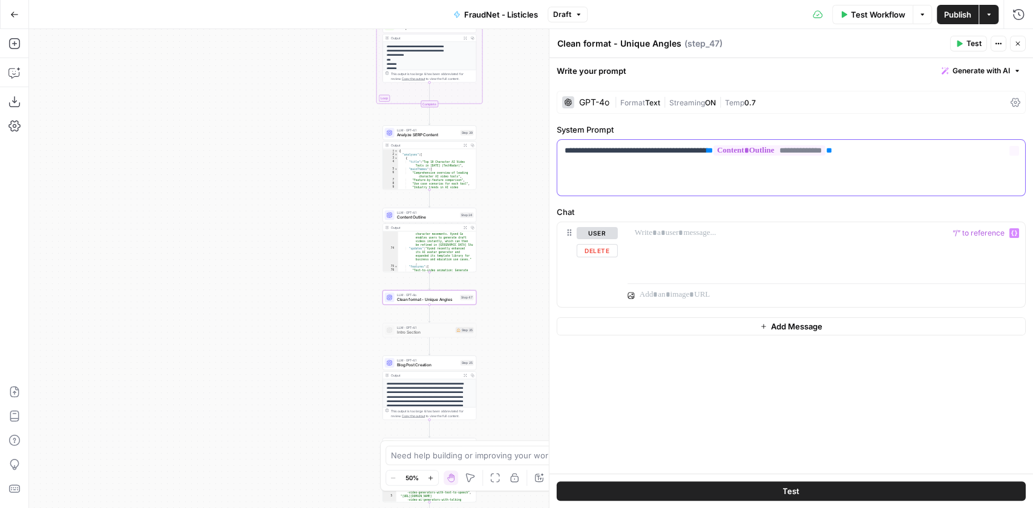
click at [635, 157] on div "**********" at bounding box center [791, 168] width 468 height 56
click at [635, 155] on p "**********" at bounding box center [792, 151] width 454 height 12
click at [701, 252] on div at bounding box center [827, 250] width 398 height 56
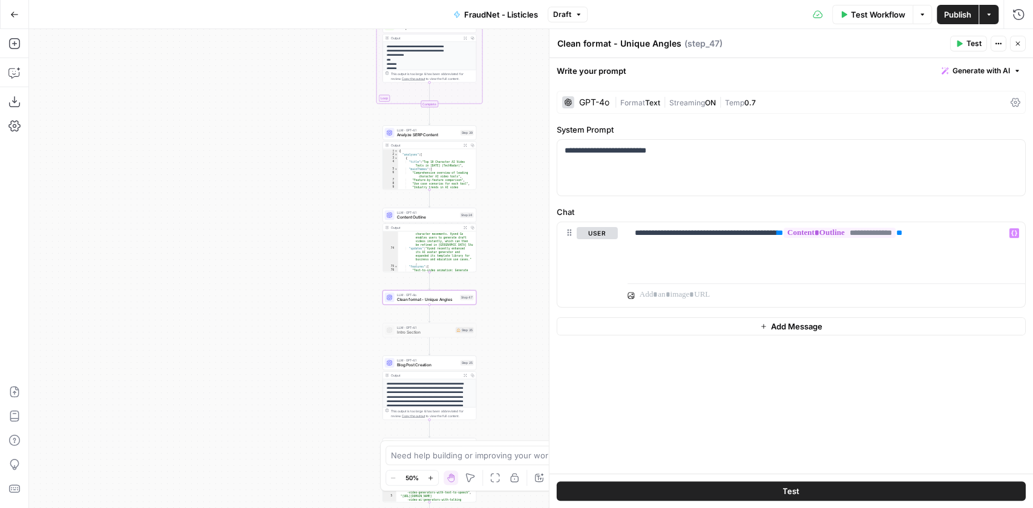
click at [973, 44] on span "Test" at bounding box center [974, 43] width 15 height 11
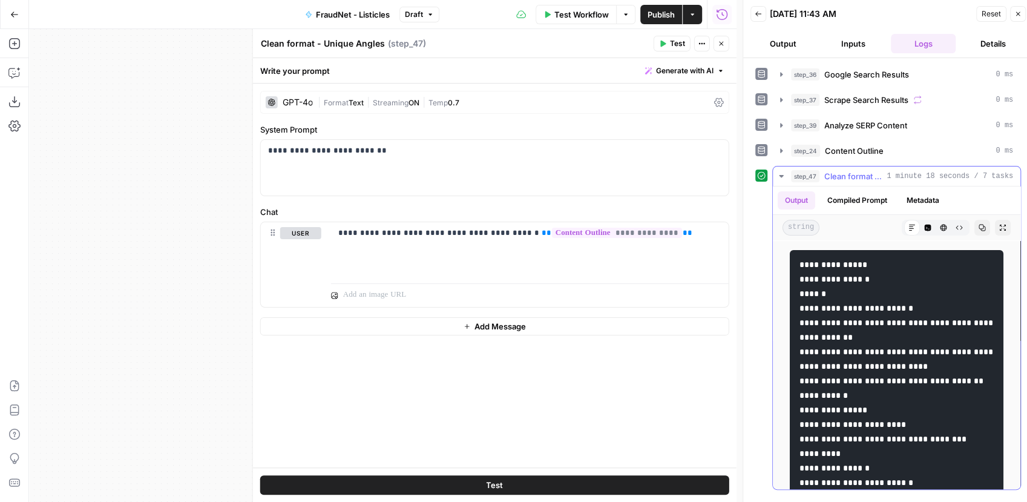
click at [925, 228] on icon "button" at bounding box center [928, 228] width 7 height 7
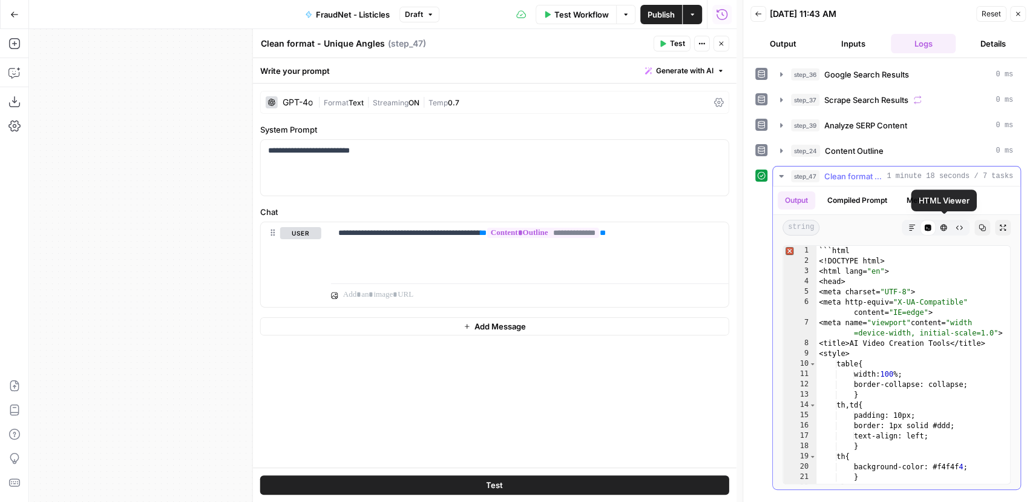
click at [942, 228] on icon "button" at bounding box center [943, 227] width 7 height 7
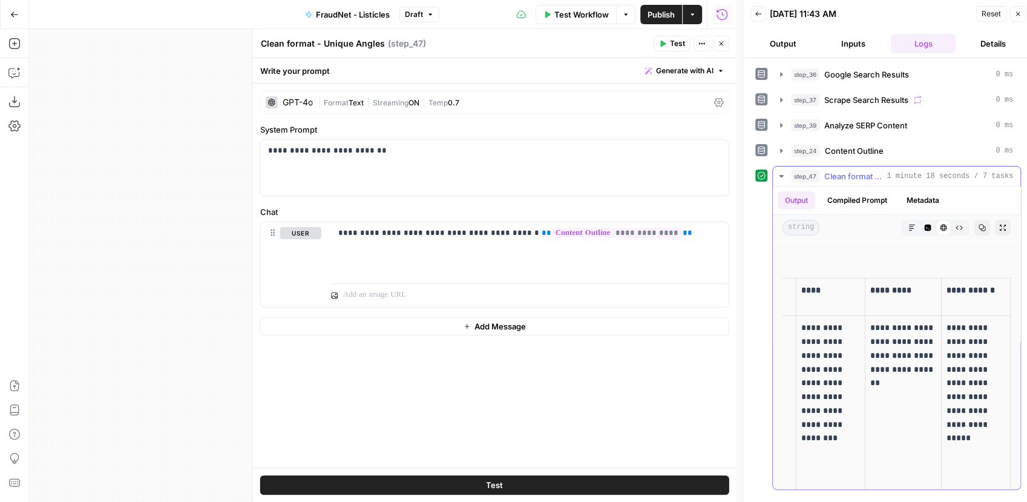
scroll to position [161, 0]
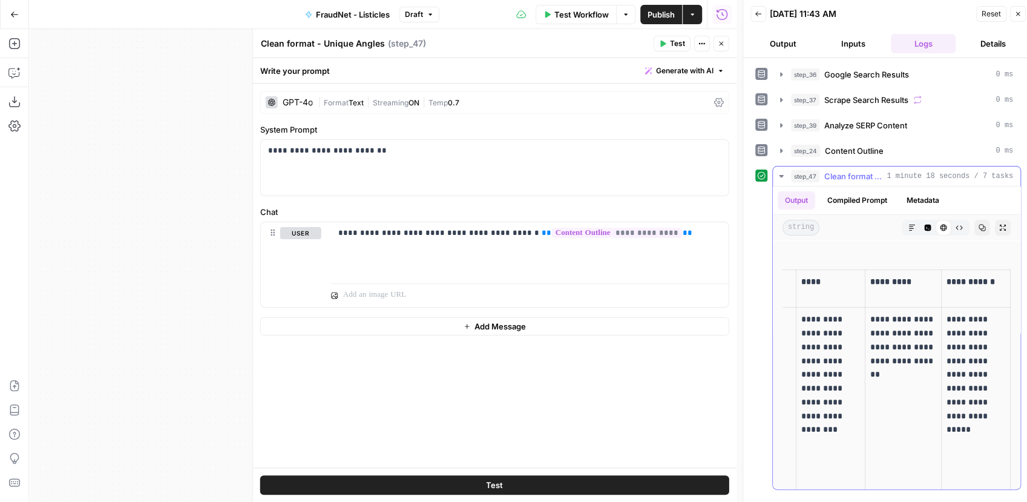
click at [925, 228] on icon "button" at bounding box center [927, 227] width 7 height 7
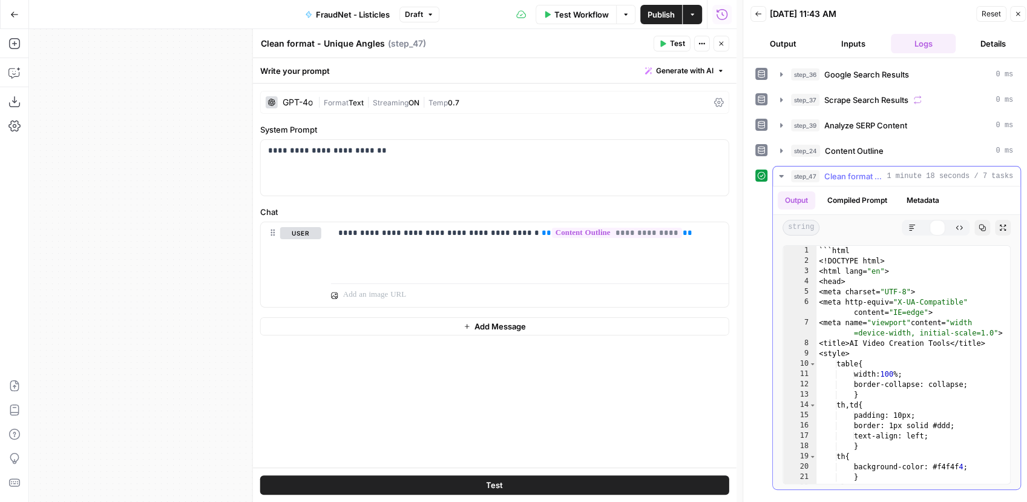
scroll to position [0, 0]
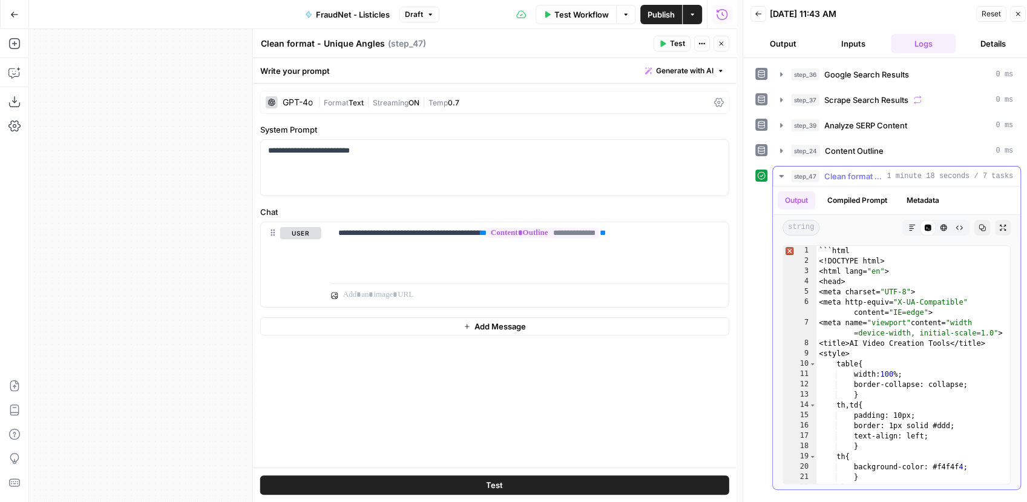
click at [946, 226] on icon "button" at bounding box center [943, 228] width 7 height 7
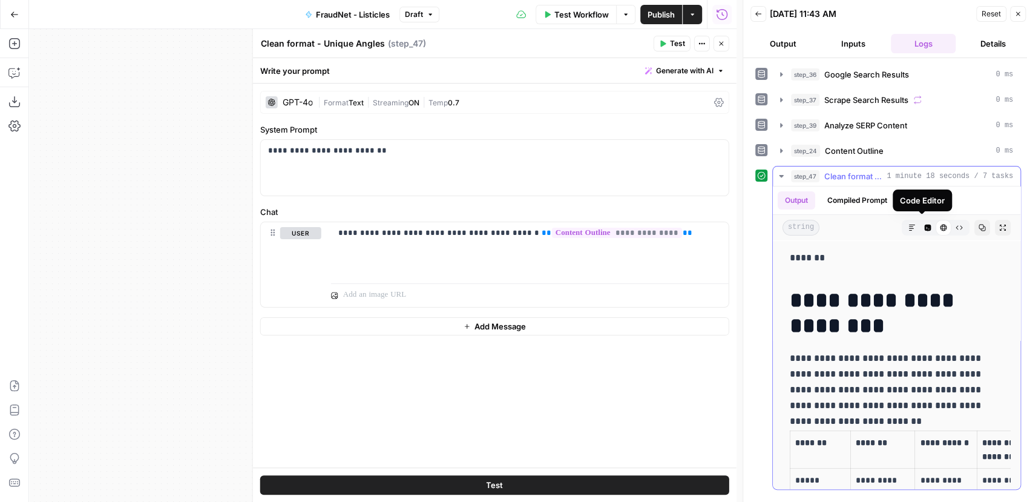
click at [911, 225] on button "Markdown" at bounding box center [912, 228] width 16 height 16
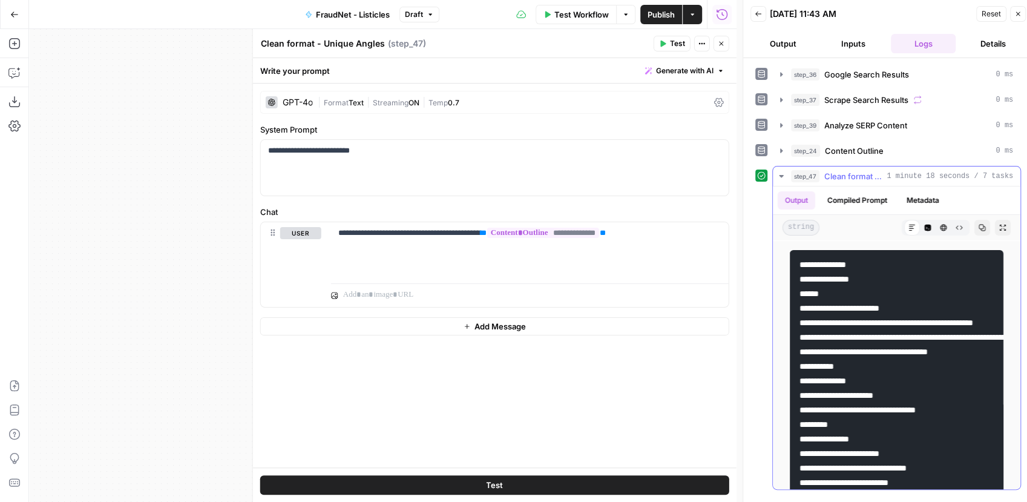
click at [940, 228] on icon "button" at bounding box center [943, 227] width 7 height 7
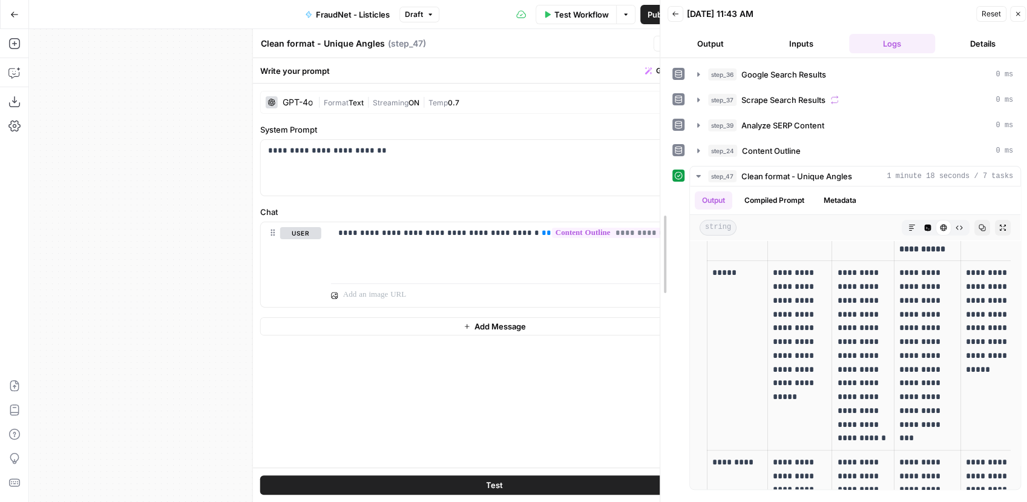
scroll to position [141, 0]
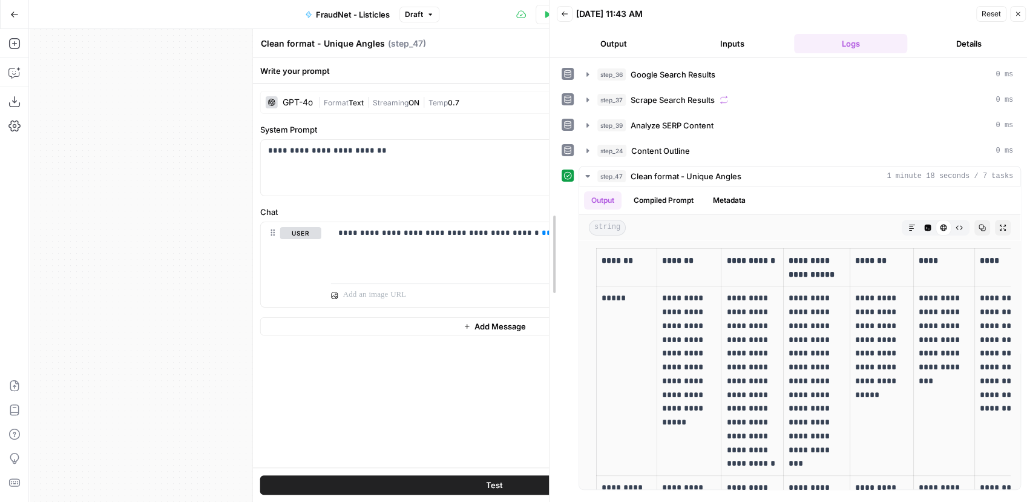
drag, startPoint x: 741, startPoint y: 167, endPoint x: 365, endPoint y: 154, distance: 376.1
click at [365, 154] on body "AUQ New Home Browse Insights Opportunities Your Data Recent Grids AKOOL - AI To…" at bounding box center [513, 251] width 1027 height 502
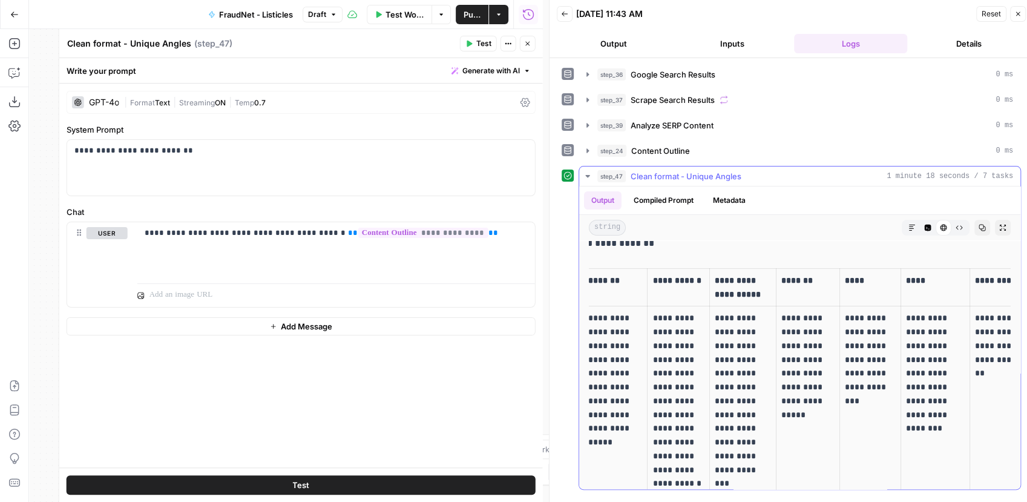
scroll to position [0, 73]
click at [586, 149] on icon "button" at bounding box center [587, 150] width 2 height 4
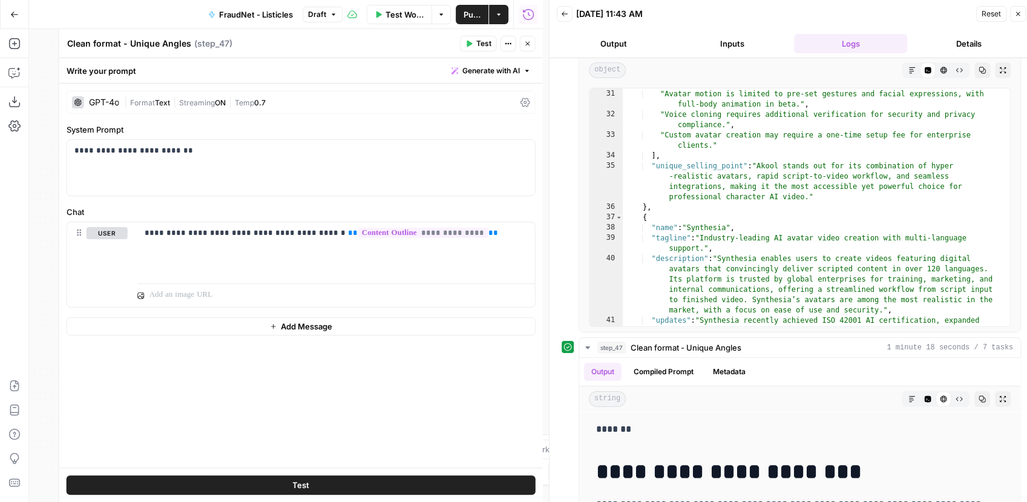
scroll to position [0, 0]
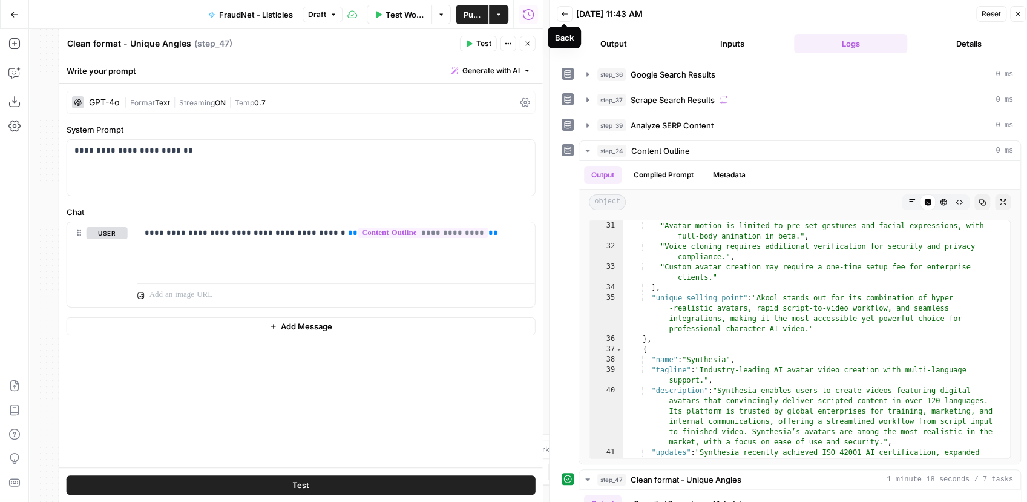
click at [568, 16] on button "Back" at bounding box center [565, 14] width 16 height 16
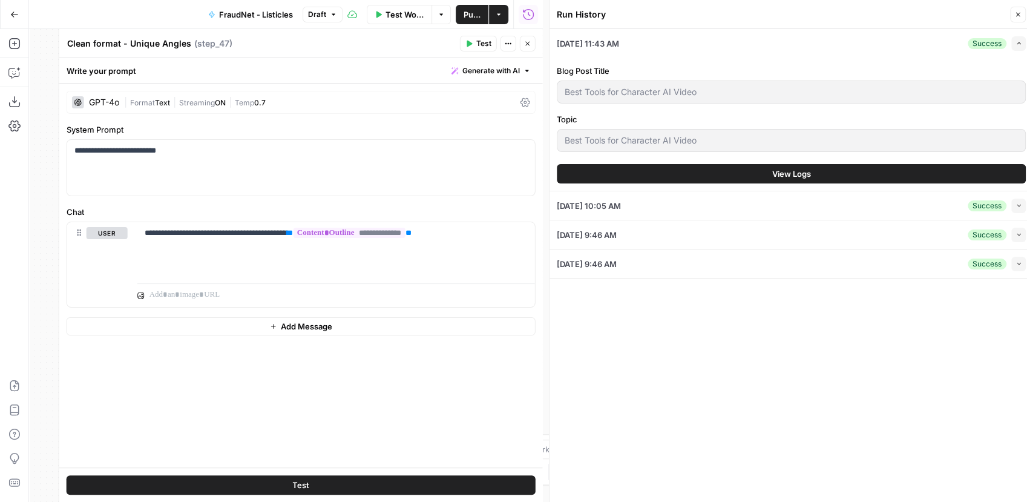
click at [528, 38] on button "Close" at bounding box center [528, 44] width 16 height 16
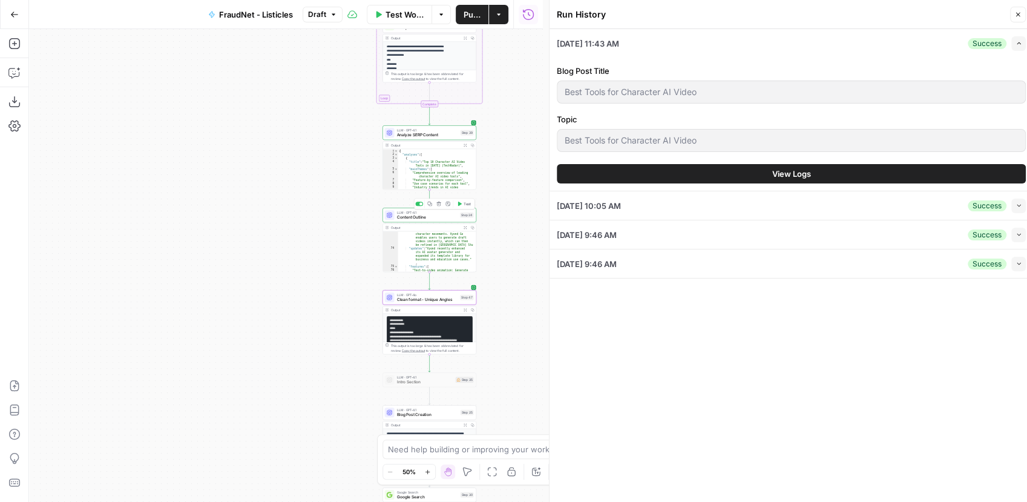
click at [346, 209] on div "Workflow Set Inputs Inputs Google Search Google Search Results Step 36 Output E…" at bounding box center [286, 265] width 514 height 473
click at [404, 214] on span "Content Outline" at bounding box center [427, 217] width 61 height 6
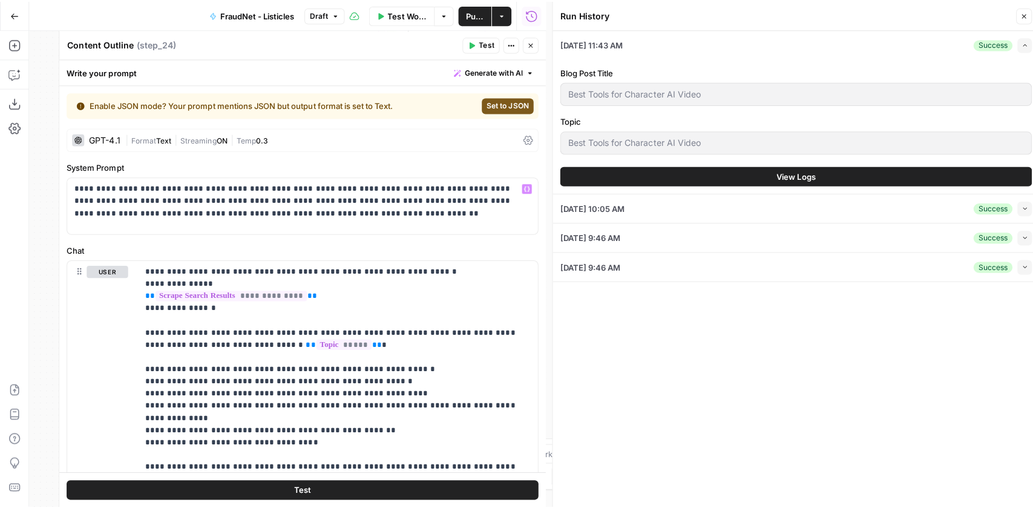
scroll to position [90, 0]
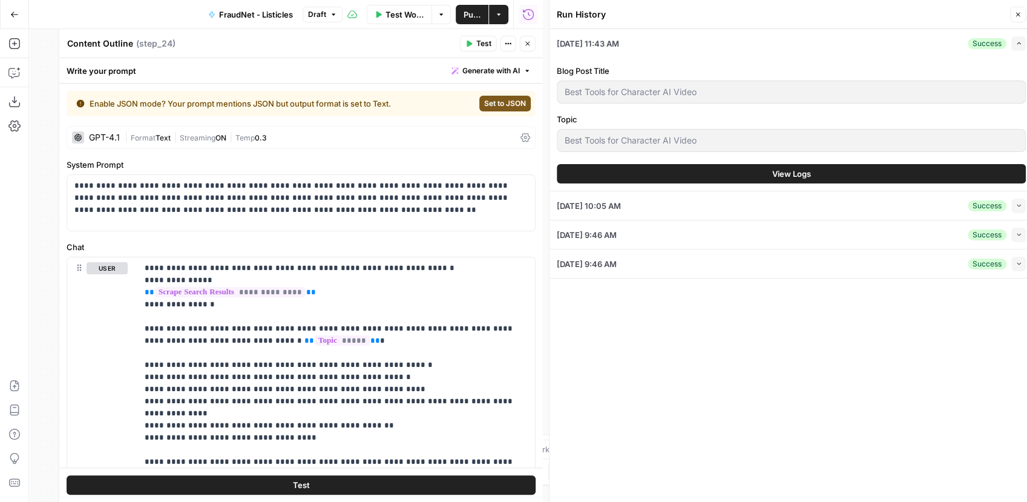
drag, startPoint x: 1023, startPoint y: 10, endPoint x: 784, endPoint y: 79, distance: 248.8
click at [1023, 10] on button "Close" at bounding box center [1018, 15] width 16 height 16
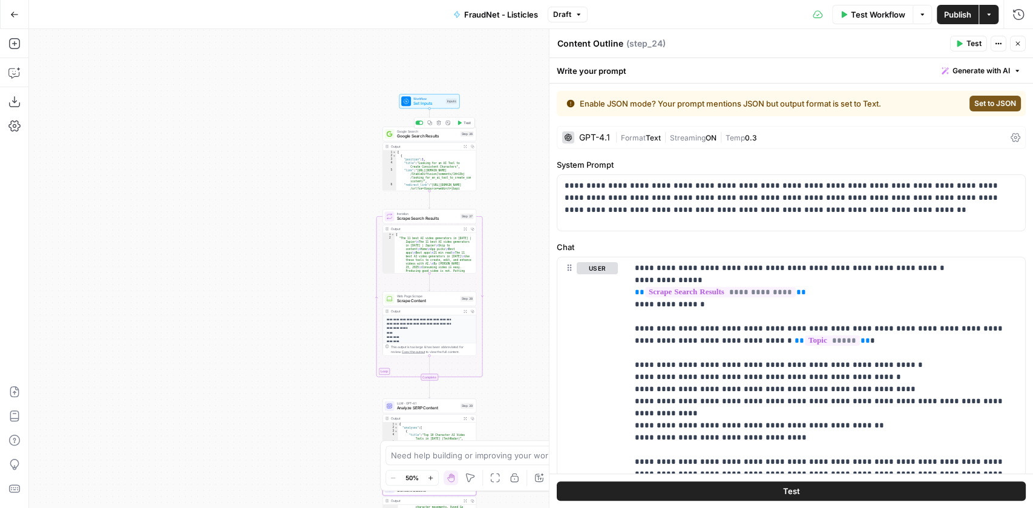
click at [416, 127] on div "Copy step Delete step Add Note Test" at bounding box center [444, 122] width 61 height 11
click at [407, 135] on span "Google Search Results" at bounding box center [427, 136] width 61 height 6
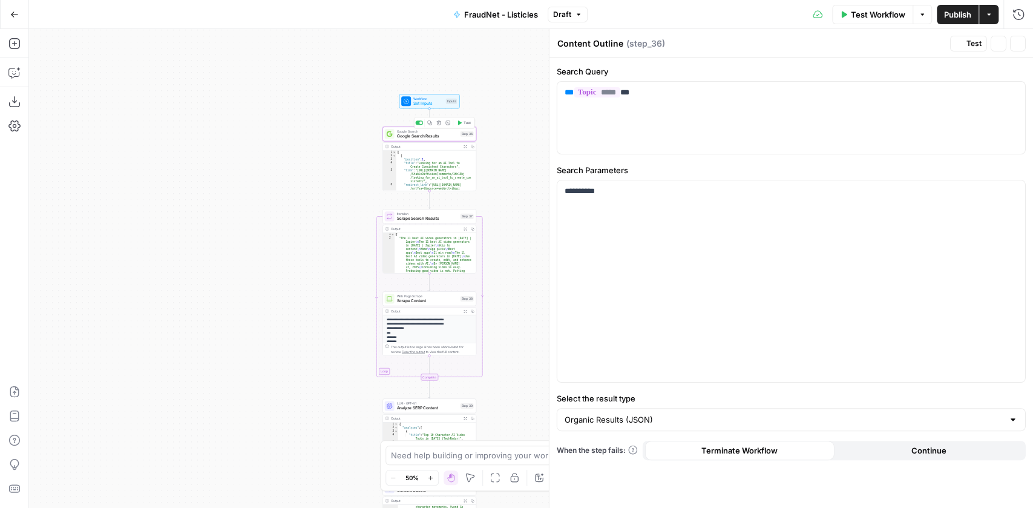
type textarea "Google Search Results"
click at [409, 216] on span "Scrape Search Results" at bounding box center [427, 218] width 61 height 6
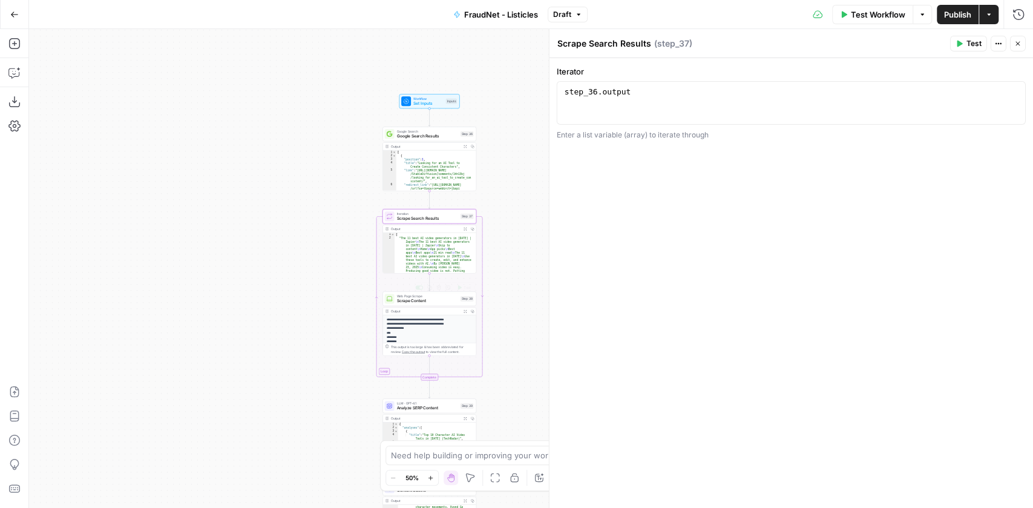
click at [409, 300] on span "Scrape Content" at bounding box center [427, 301] width 61 height 6
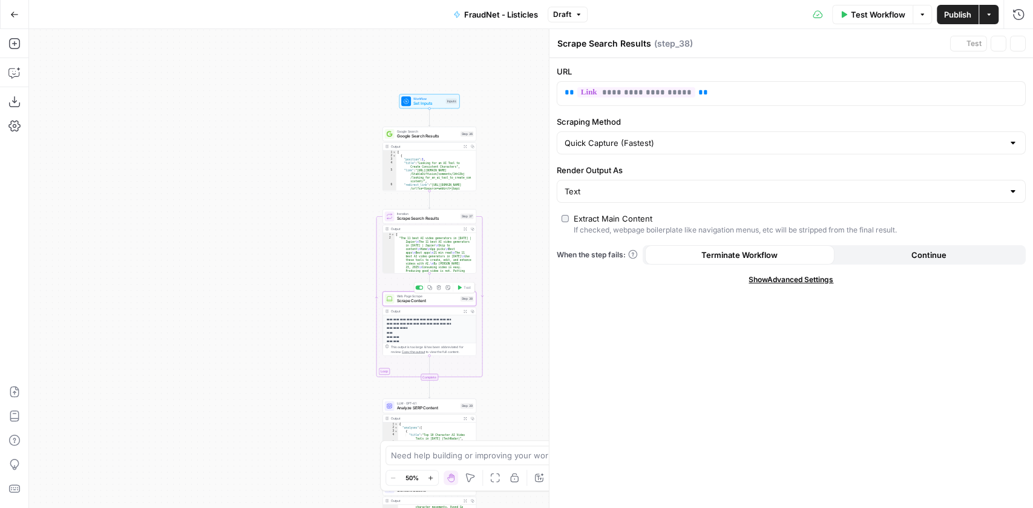
type textarea "Scrape Content"
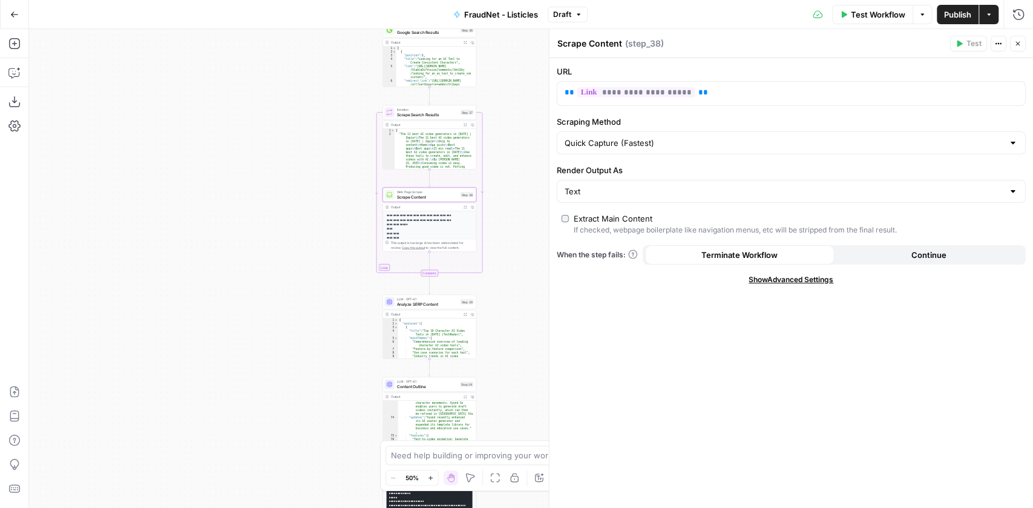
click at [401, 297] on span "LLM · GPT-4.1" at bounding box center [427, 299] width 61 height 5
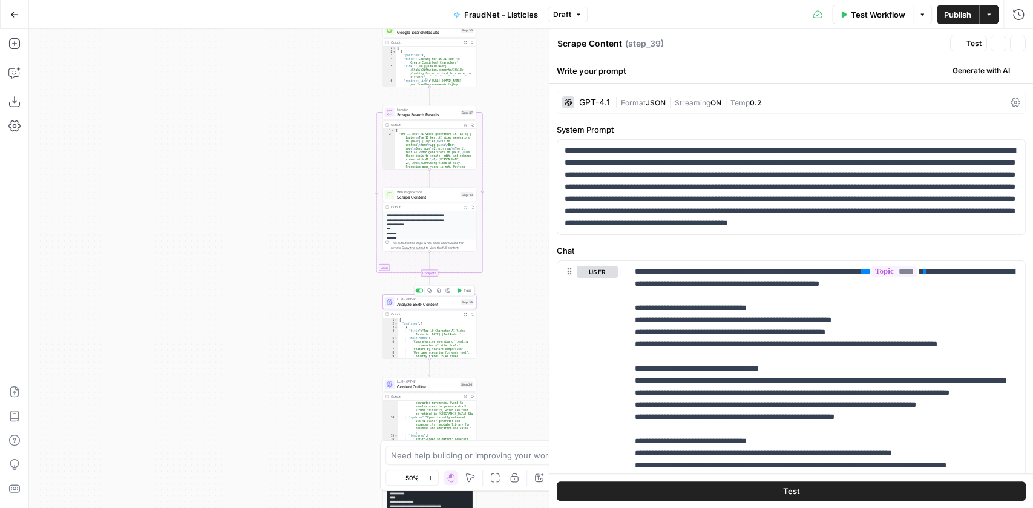
type textarea "Analyze SERP Content"
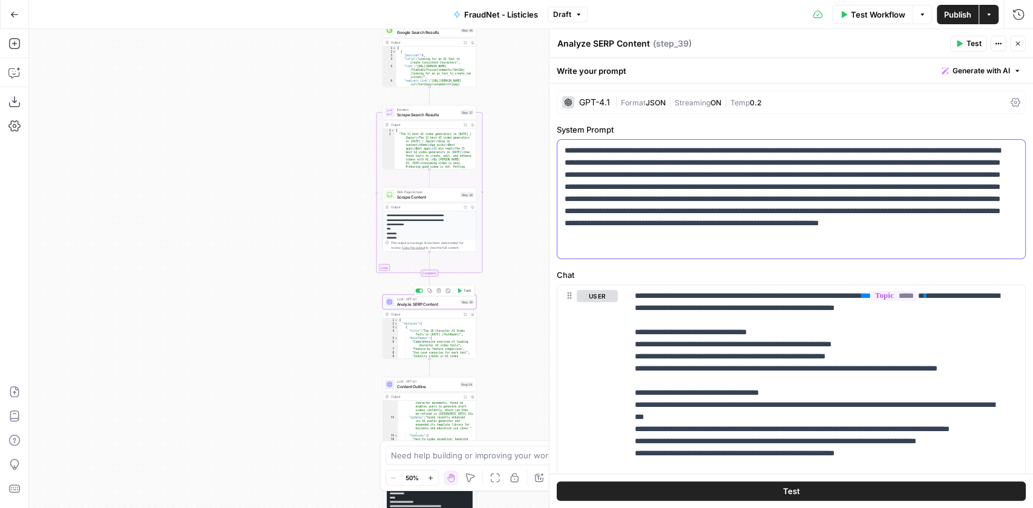
click at [659, 214] on p "**********" at bounding box center [789, 199] width 448 height 109
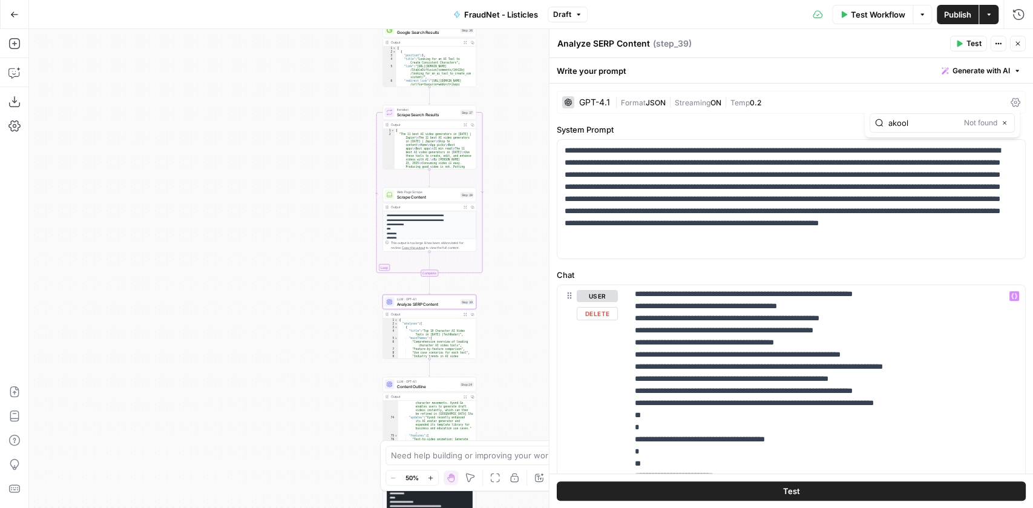
scroll to position [899, 0]
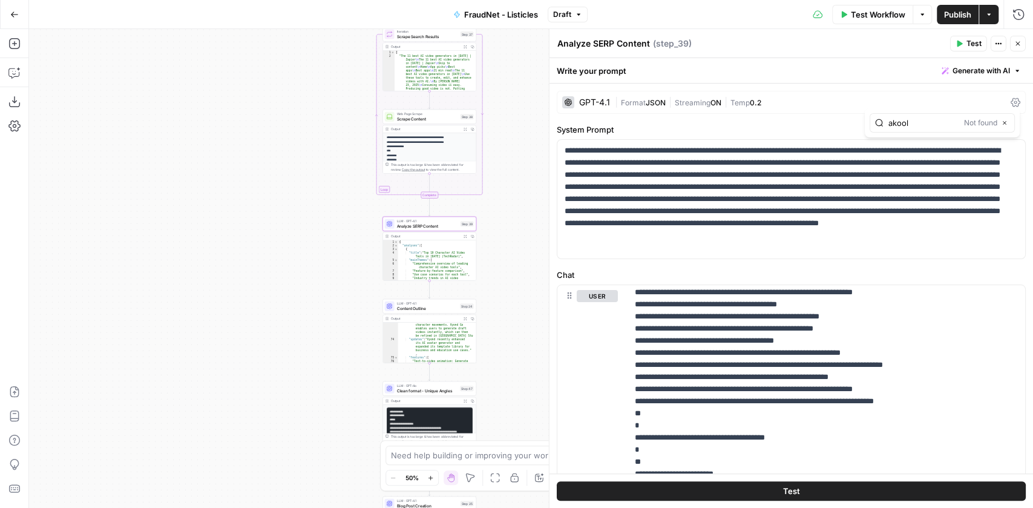
type input "akool"
click at [424, 302] on span "LLM · GPT-4.1" at bounding box center [427, 303] width 61 height 5
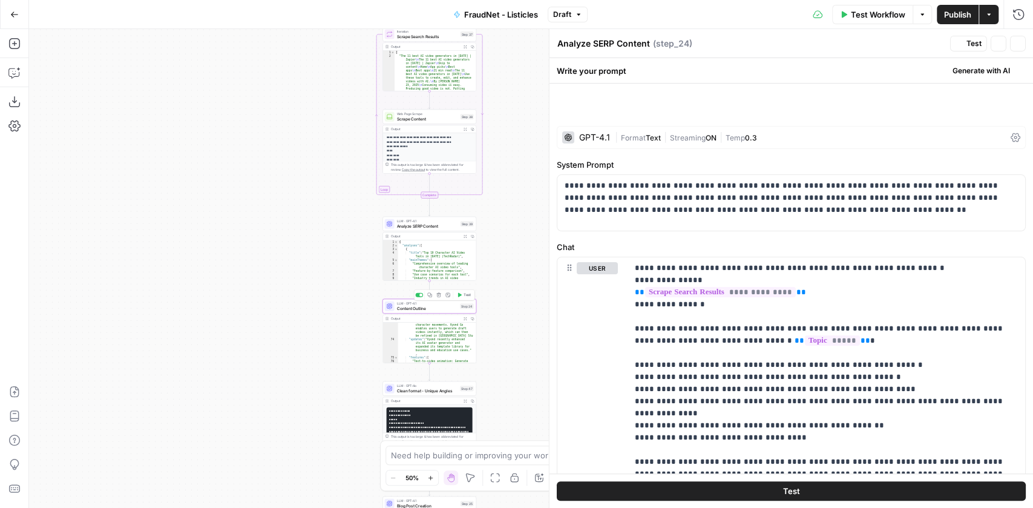
type textarea "Content Outline"
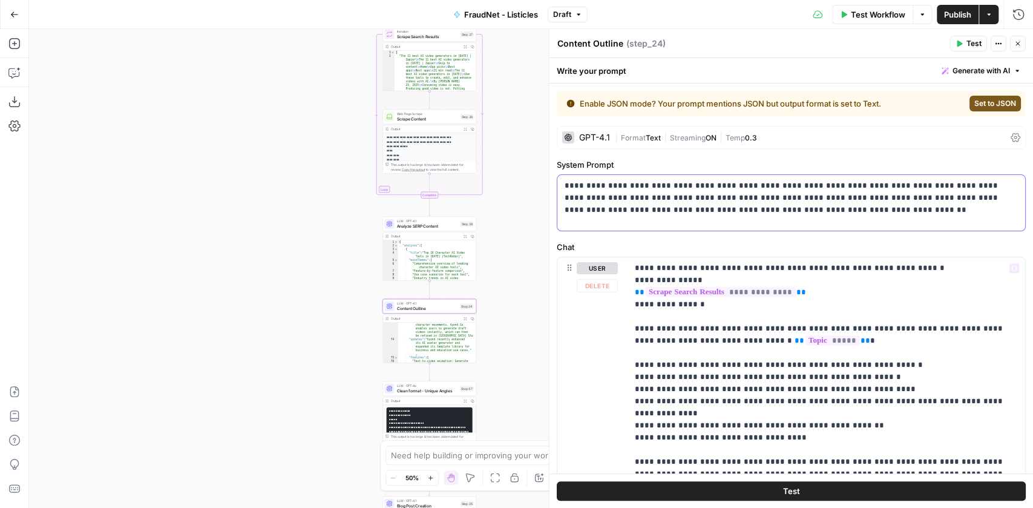
click at [694, 220] on div "**********" at bounding box center [791, 203] width 468 height 56
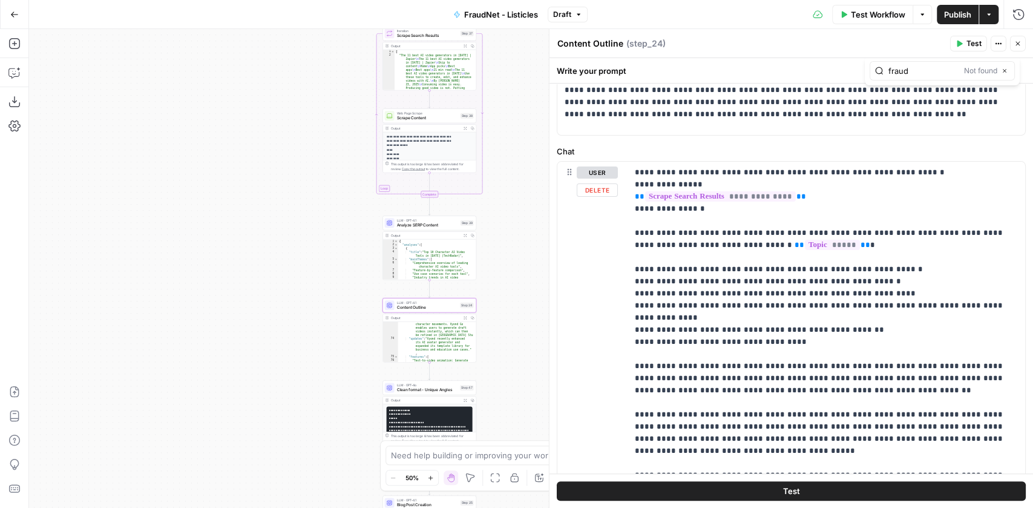
scroll to position [0, 0]
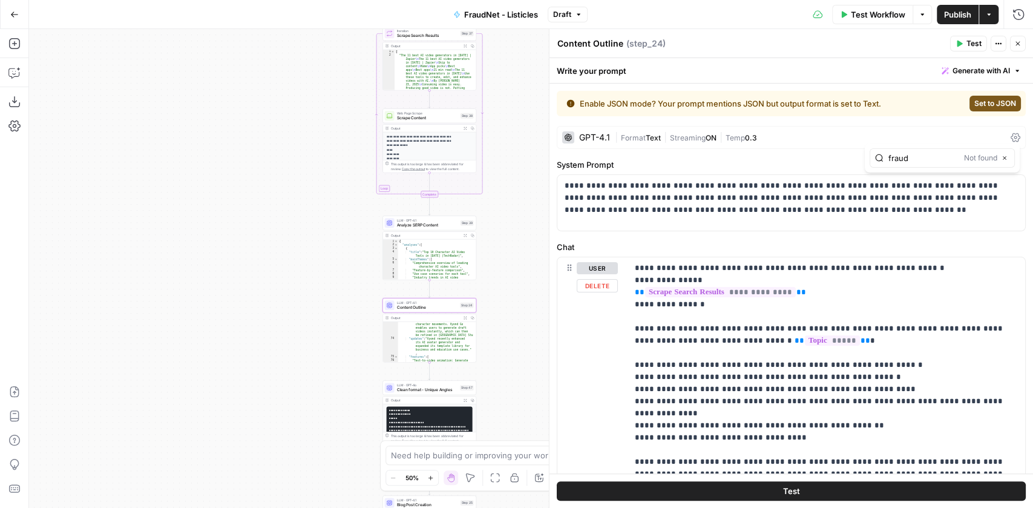
type input "fraud"
click at [513, 277] on div "Workflow Set Inputs Inputs Google Search Google Search Results Step 36 Output E…" at bounding box center [531, 268] width 1004 height 479
click at [1005, 156] on icon "button" at bounding box center [1004, 158] width 6 height 6
click at [498, 120] on div "Workflow Set Inputs Inputs Google Search Google Search Results Step 36 Output E…" at bounding box center [531, 268] width 1004 height 479
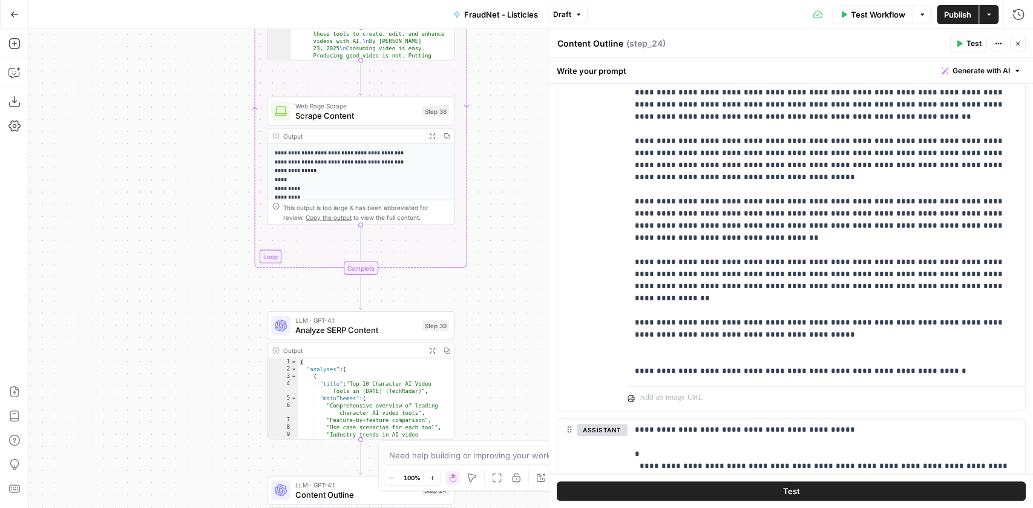
scroll to position [85, 0]
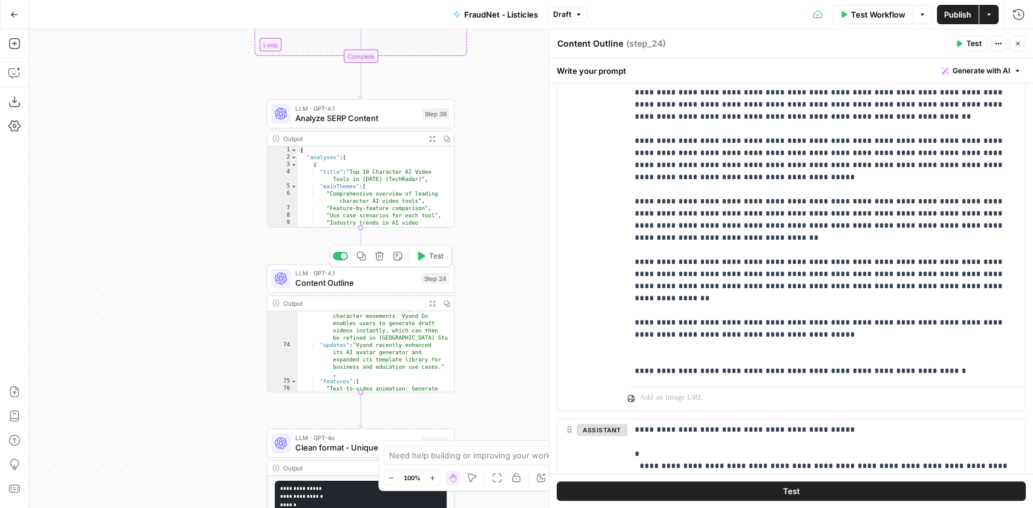
click at [381, 283] on span "Content Outline" at bounding box center [356, 283] width 122 height 12
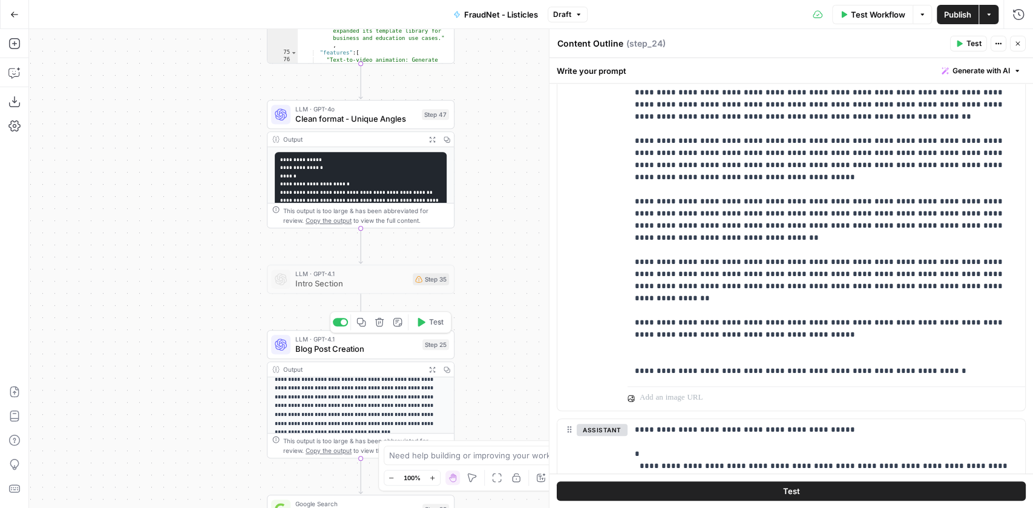
click at [377, 343] on span "Blog Post Creation" at bounding box center [356, 349] width 122 height 12
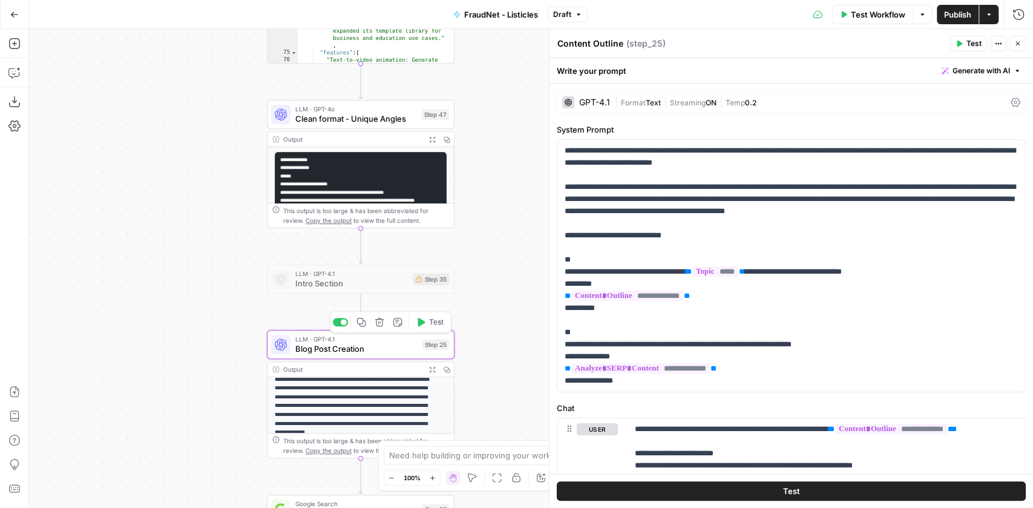
type textarea "Blog Post Creation"
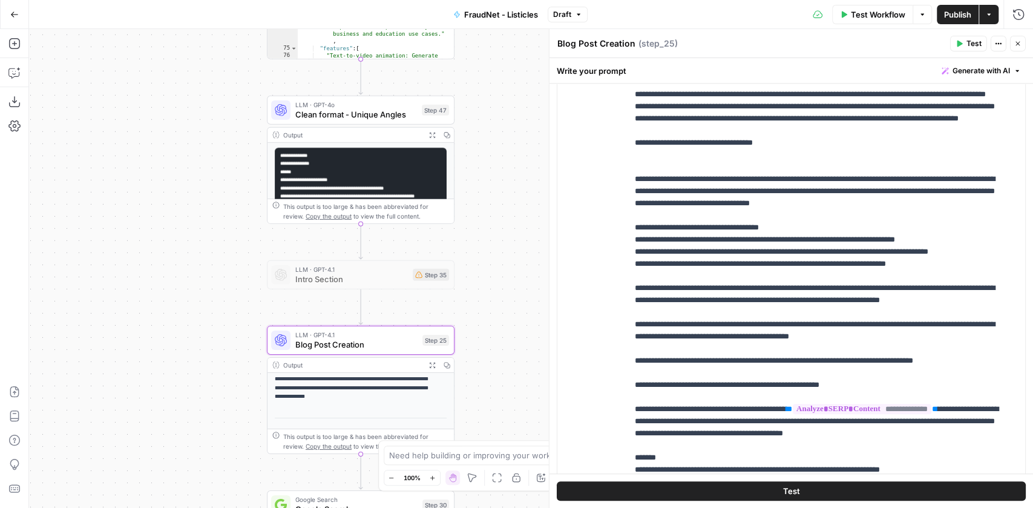
scroll to position [0, 0]
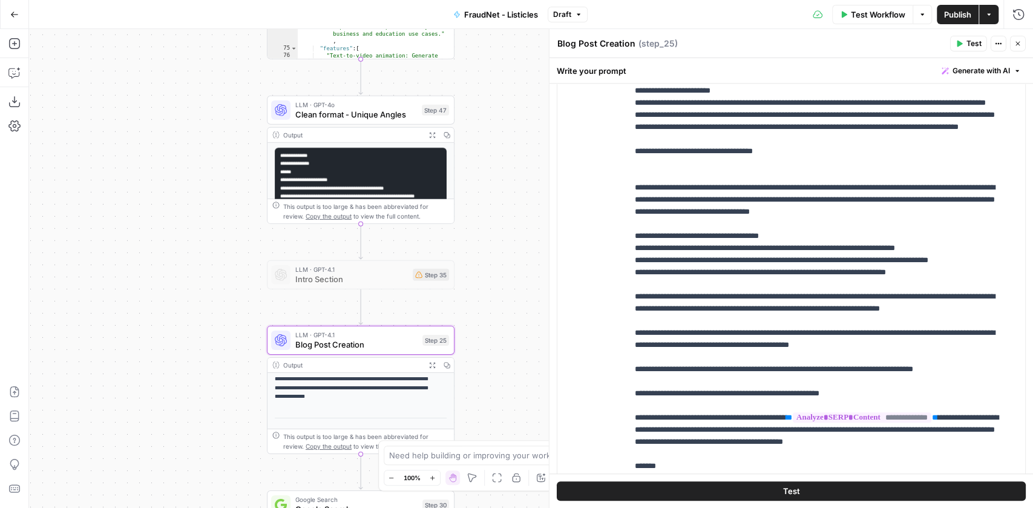
click at [921, 16] on icon "button" at bounding box center [922, 14] width 7 height 7
click at [869, 19] on span "Test Workflow" at bounding box center [879, 14] width 54 height 12
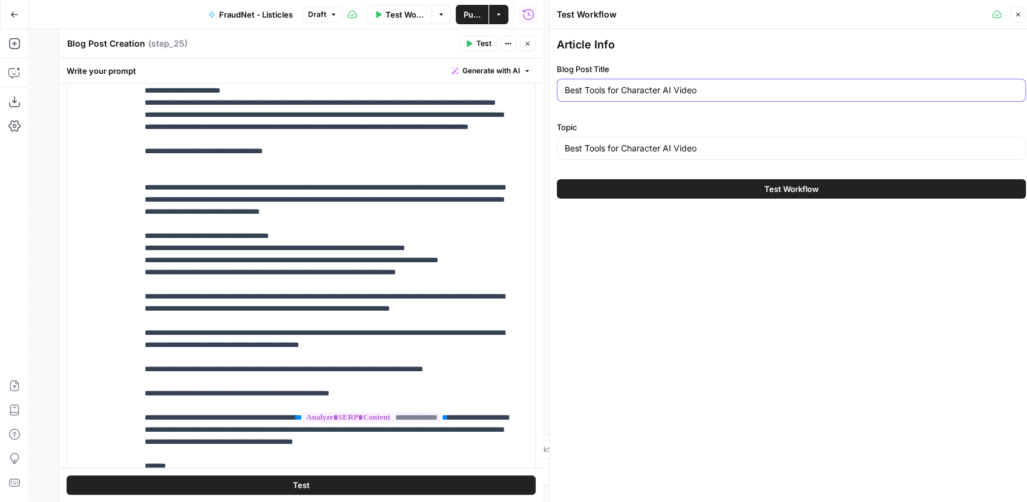
click at [617, 94] on input "Best Tools for Character AI Video" at bounding box center [791, 90] width 453 height 12
type input "F"
type input "Kyc fraud prevention software"
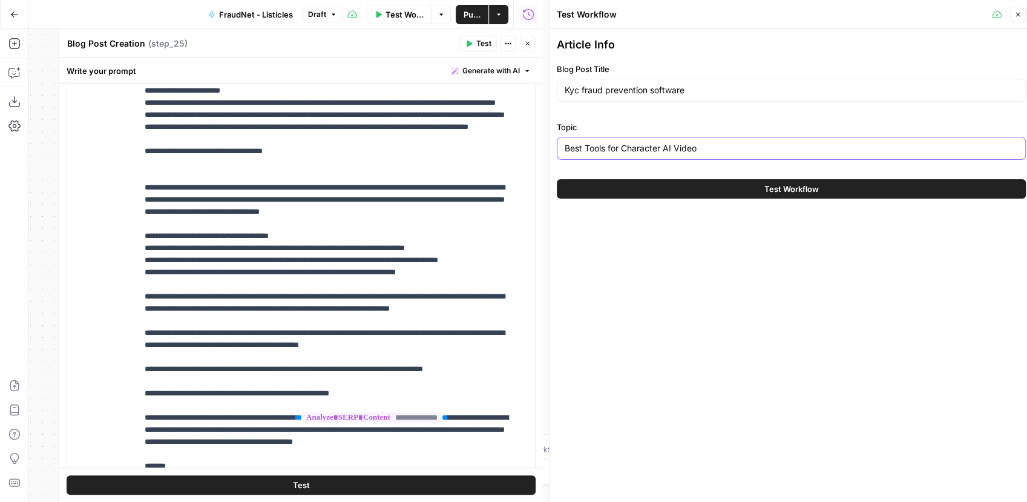
paste input "Kyc fraud prevention software"
type input "Kyc fraud prevention software"
click at [790, 183] on span "Test Workflow" at bounding box center [791, 189] width 54 height 12
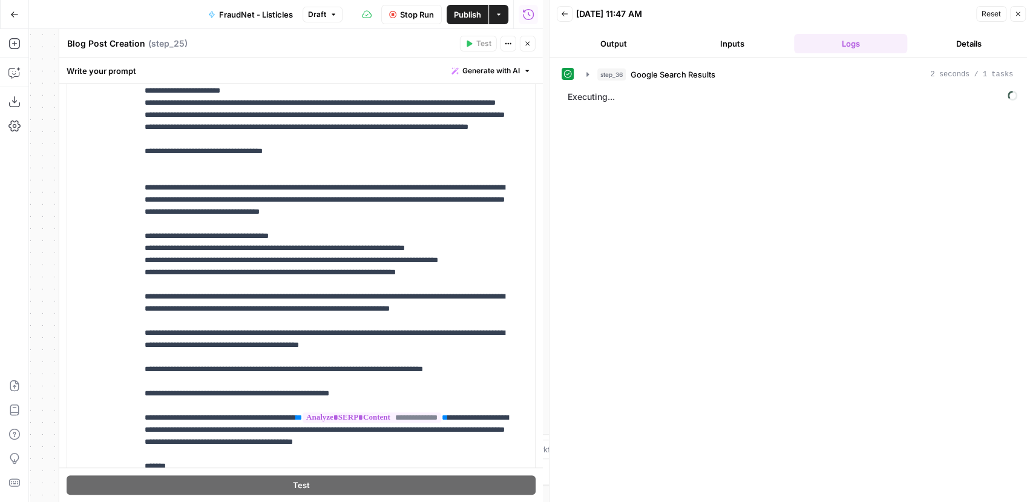
click at [569, 19] on button "Back" at bounding box center [565, 14] width 16 height 16
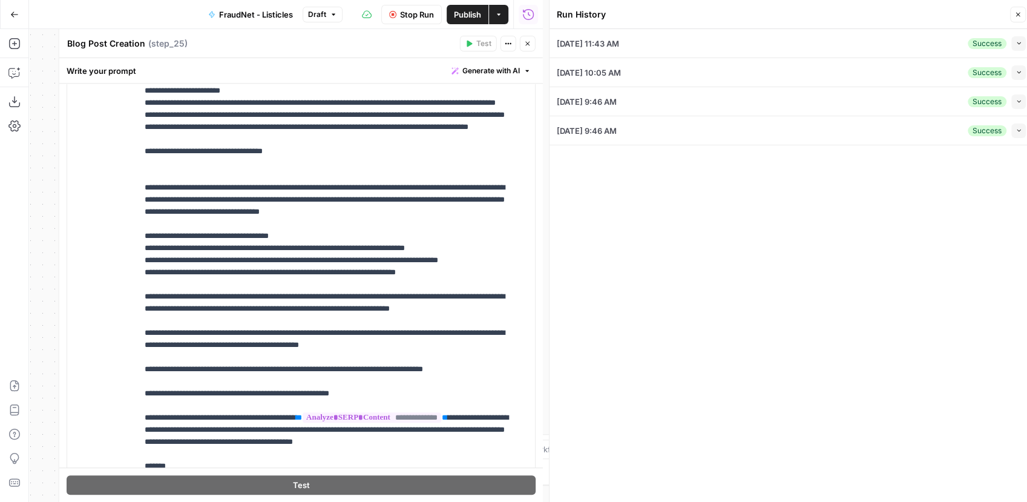
click at [1014, 16] on icon "button" at bounding box center [1017, 14] width 7 height 7
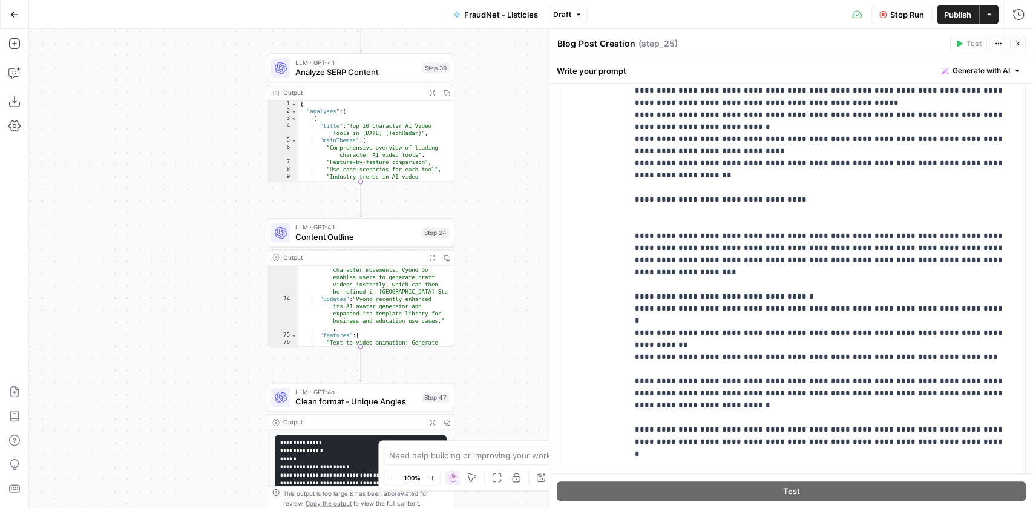
click at [536, 277] on div "Workflow Set Inputs Inputs Google Search Google Search Results Step 36 Output E…" at bounding box center [531, 268] width 1004 height 479
click at [356, 394] on span "LLM · GPT-4o" at bounding box center [356, 392] width 122 height 10
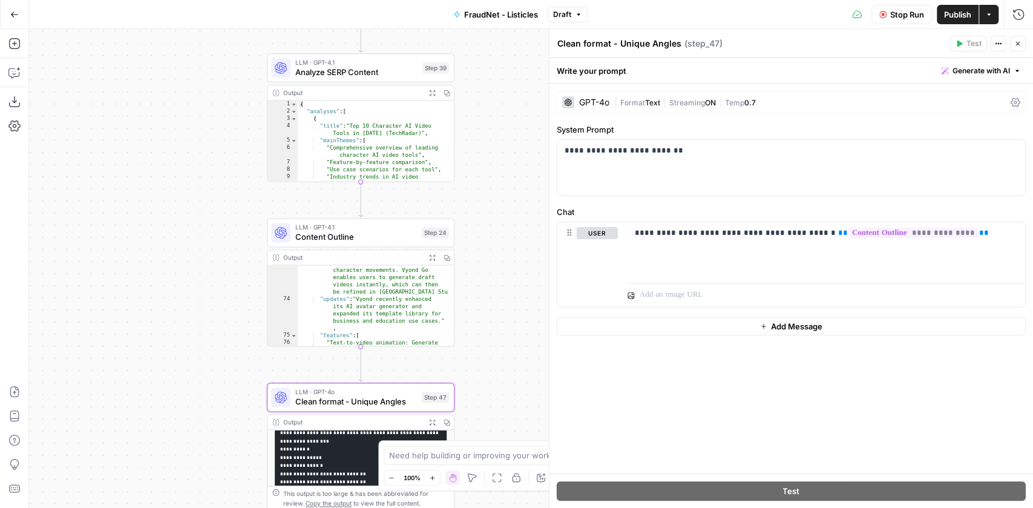
click at [594, 47] on textarea "Clean format - Unique Angles" at bounding box center [619, 44] width 124 height 12
type textarea "Tables"
click at [625, 153] on p "**********" at bounding box center [792, 151] width 454 height 12
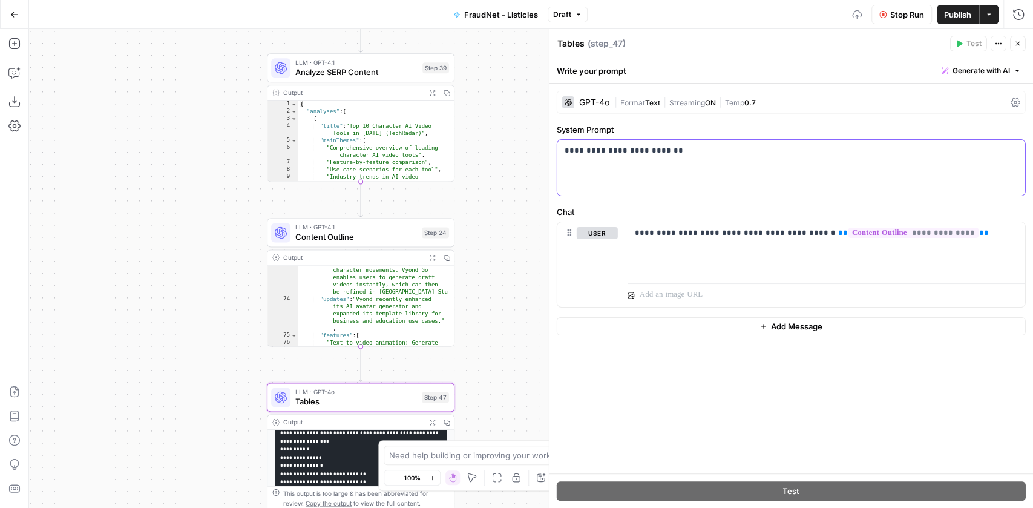
click at [625, 153] on p "**********" at bounding box center [792, 151] width 454 height 12
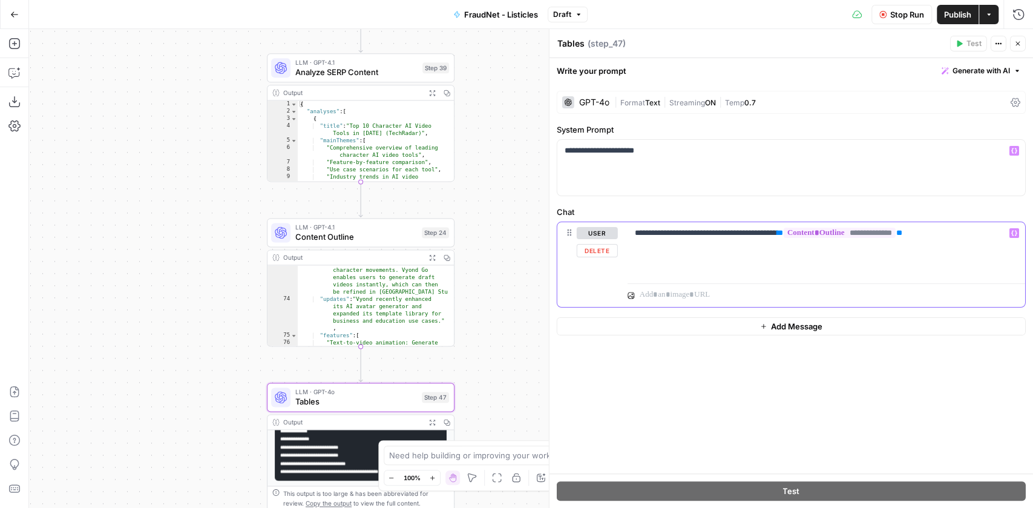
click at [675, 234] on p "**********" at bounding box center [827, 233] width 384 height 12
click at [956, 18] on span "Publish" at bounding box center [957, 14] width 27 height 12
